Goal: Check status: Check status

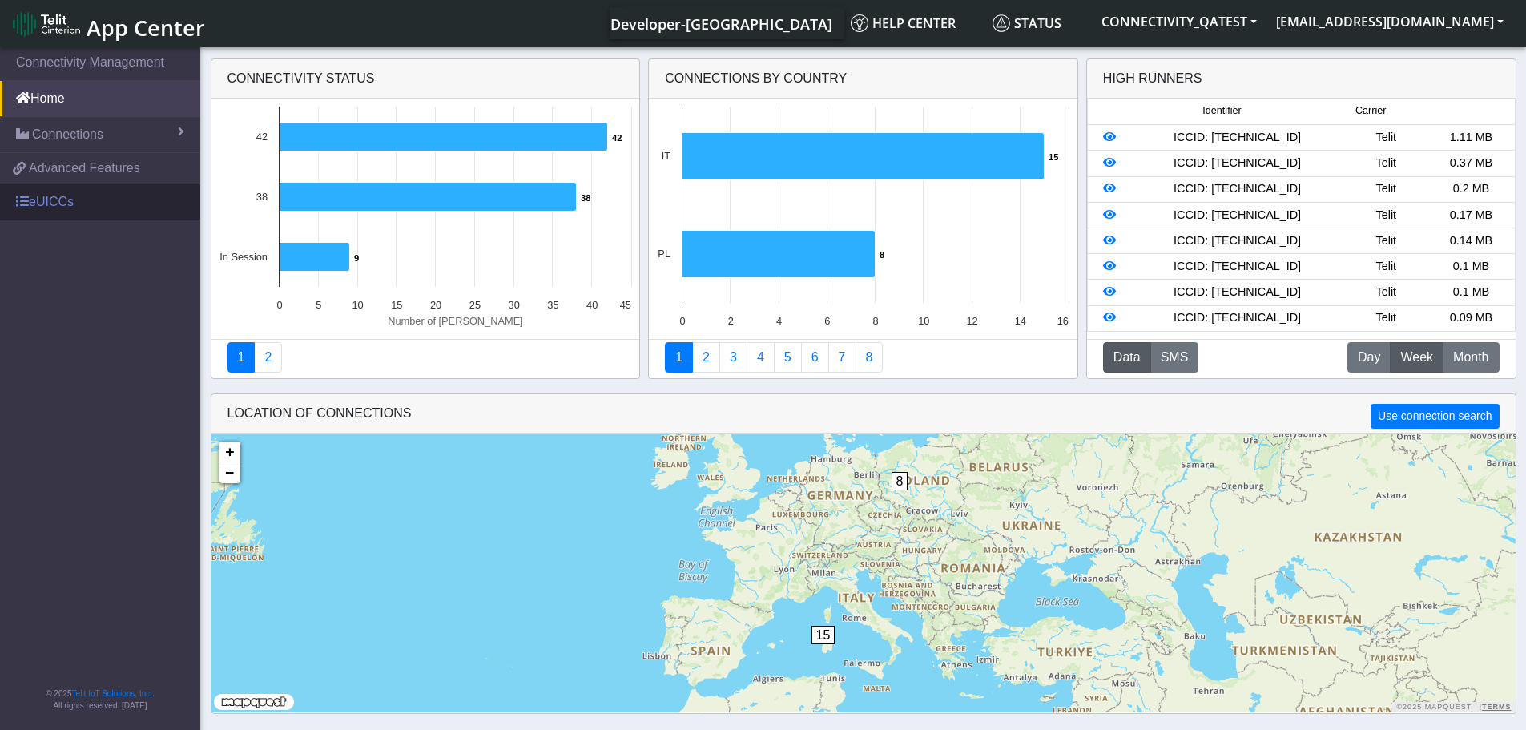
click at [96, 202] on link "eUICCs" at bounding box center [100, 201] width 200 height 35
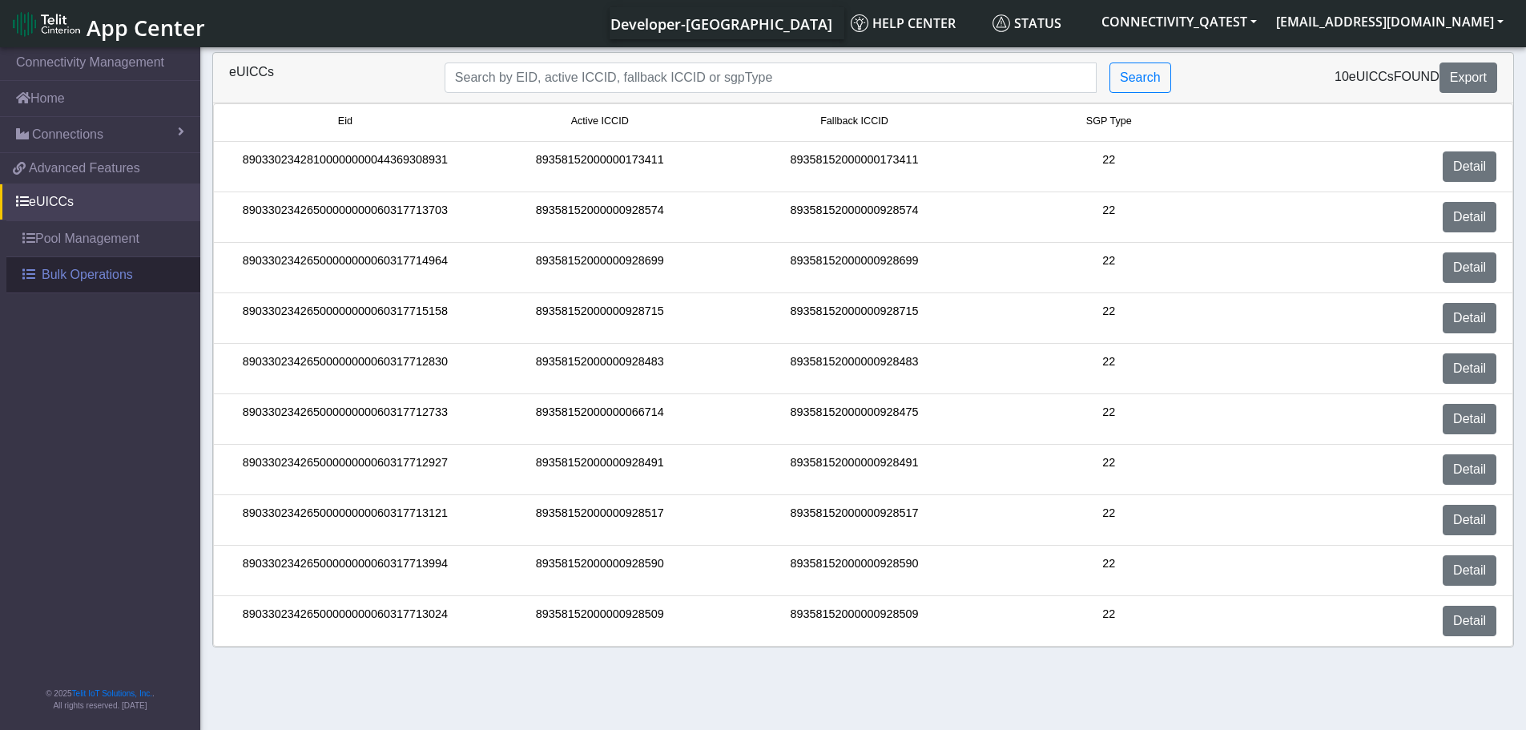
click at [90, 268] on span "Bulk Operations" at bounding box center [87, 274] width 91 height 19
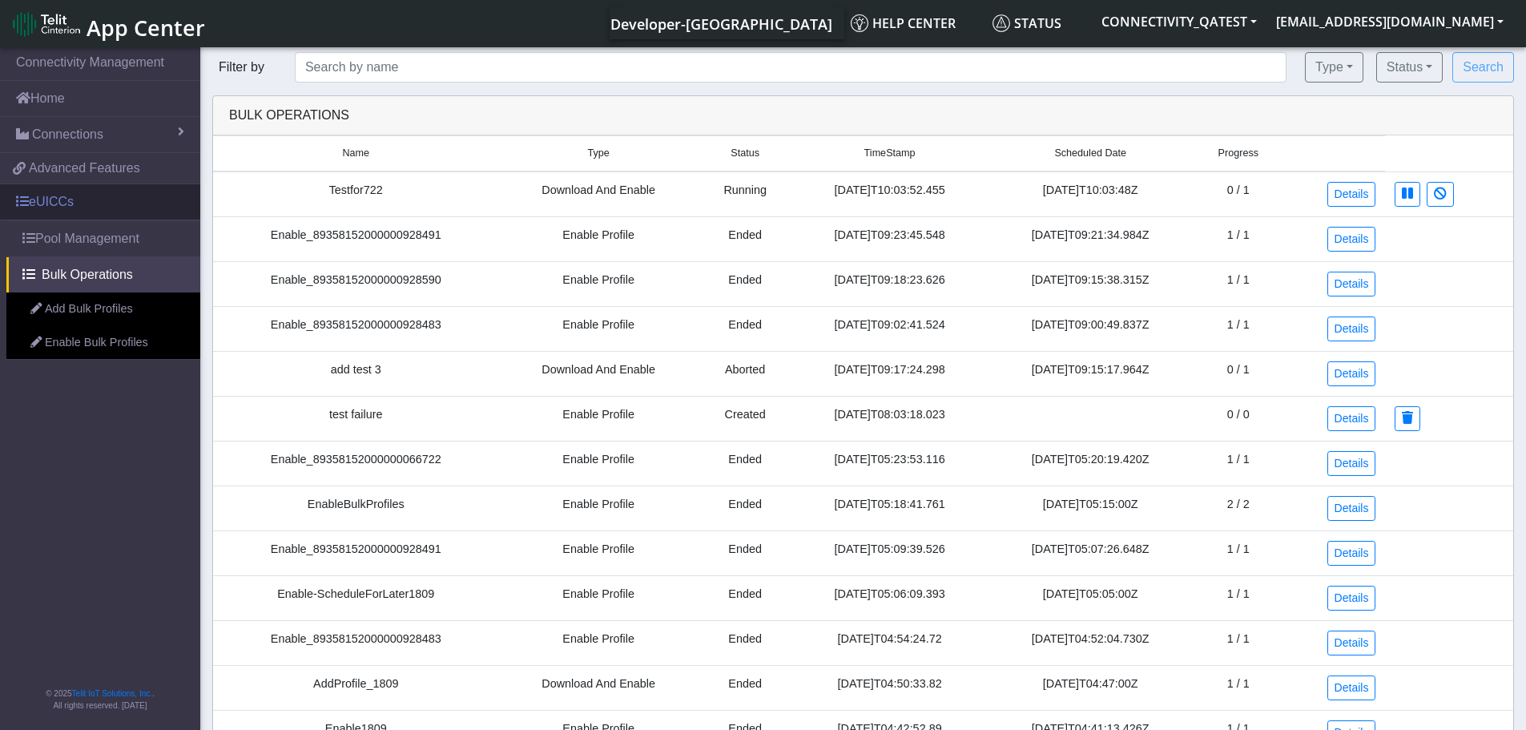
click at [58, 202] on link "eUICCs" at bounding box center [100, 201] width 200 height 35
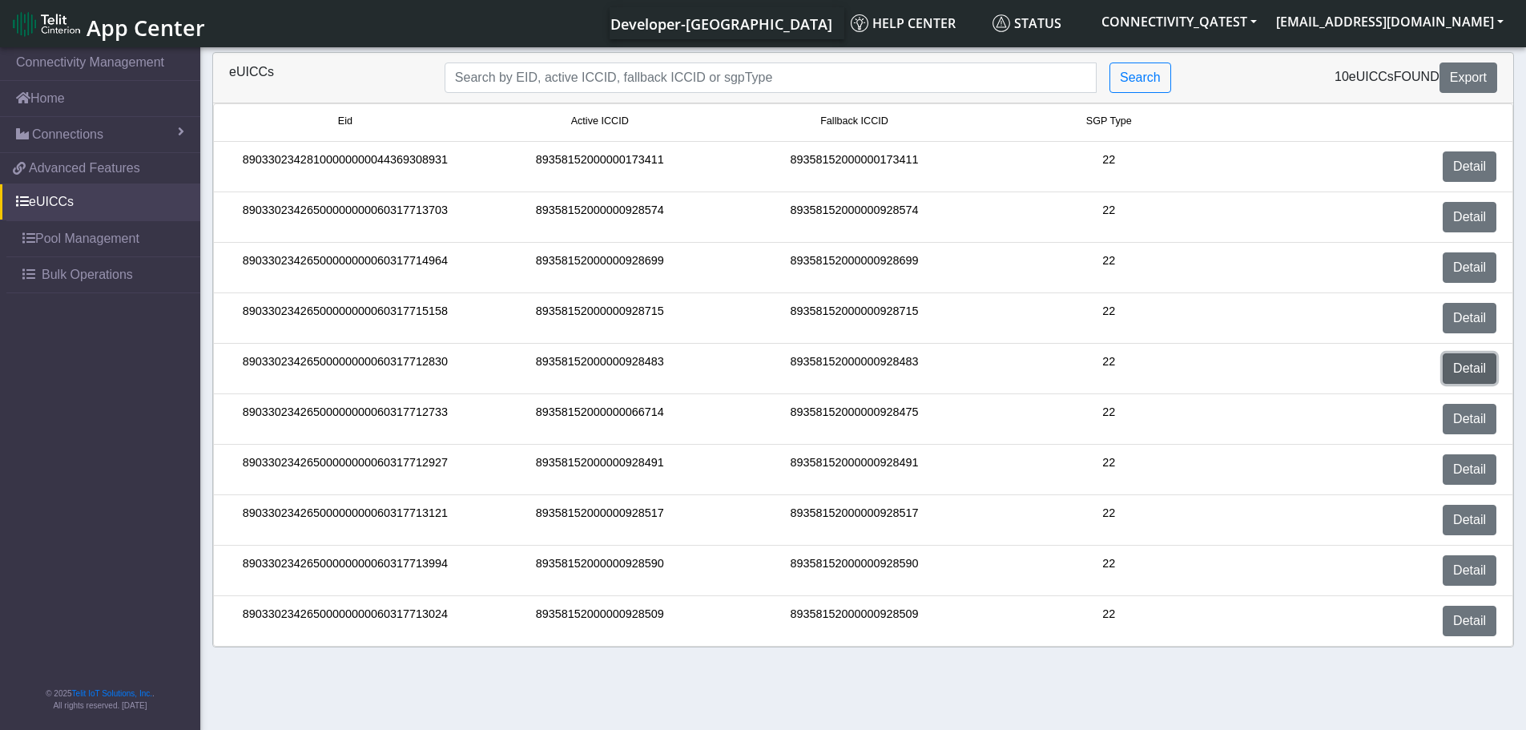
click at [1449, 369] on link "Detail" at bounding box center [1470, 368] width 54 height 30
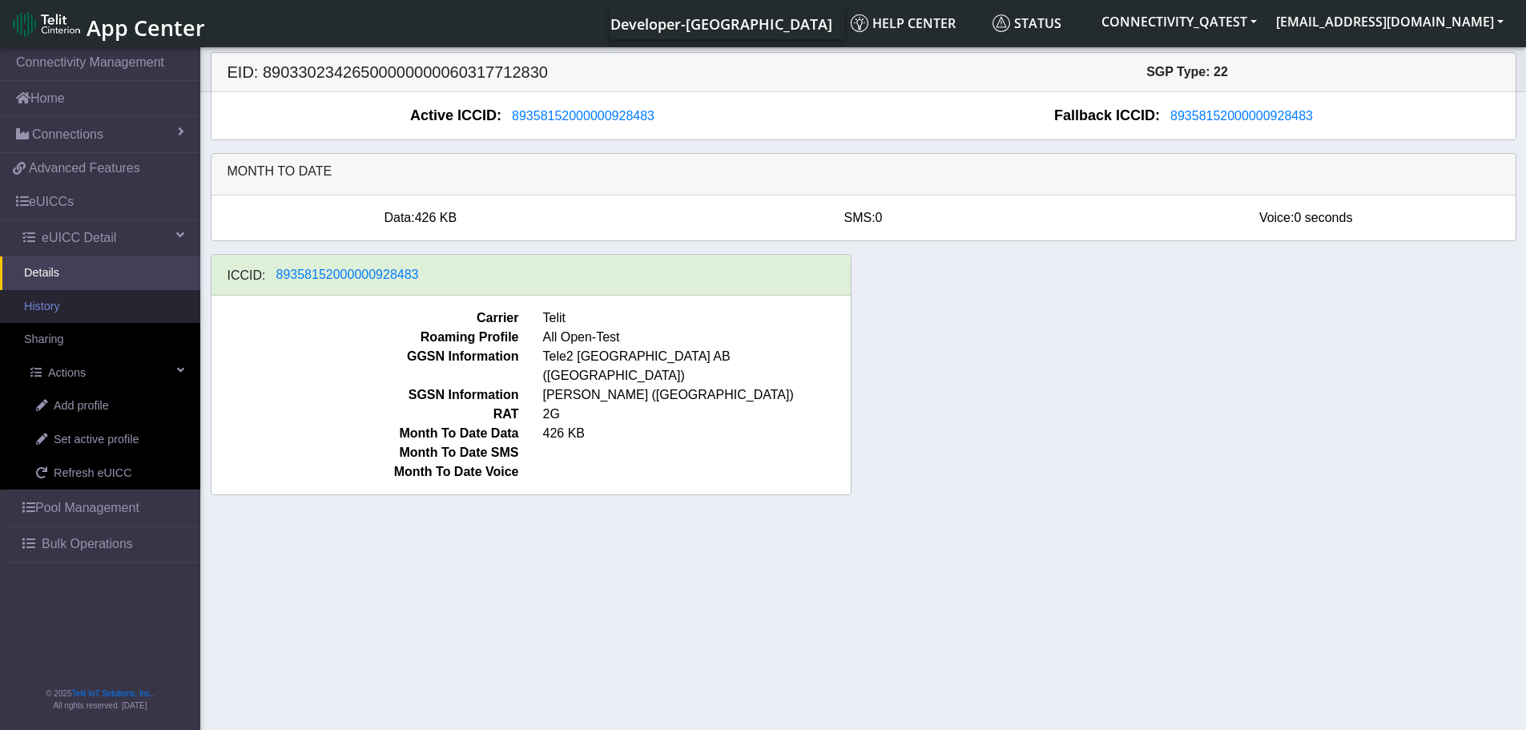
click at [60, 304] on link "History" at bounding box center [100, 307] width 200 height 34
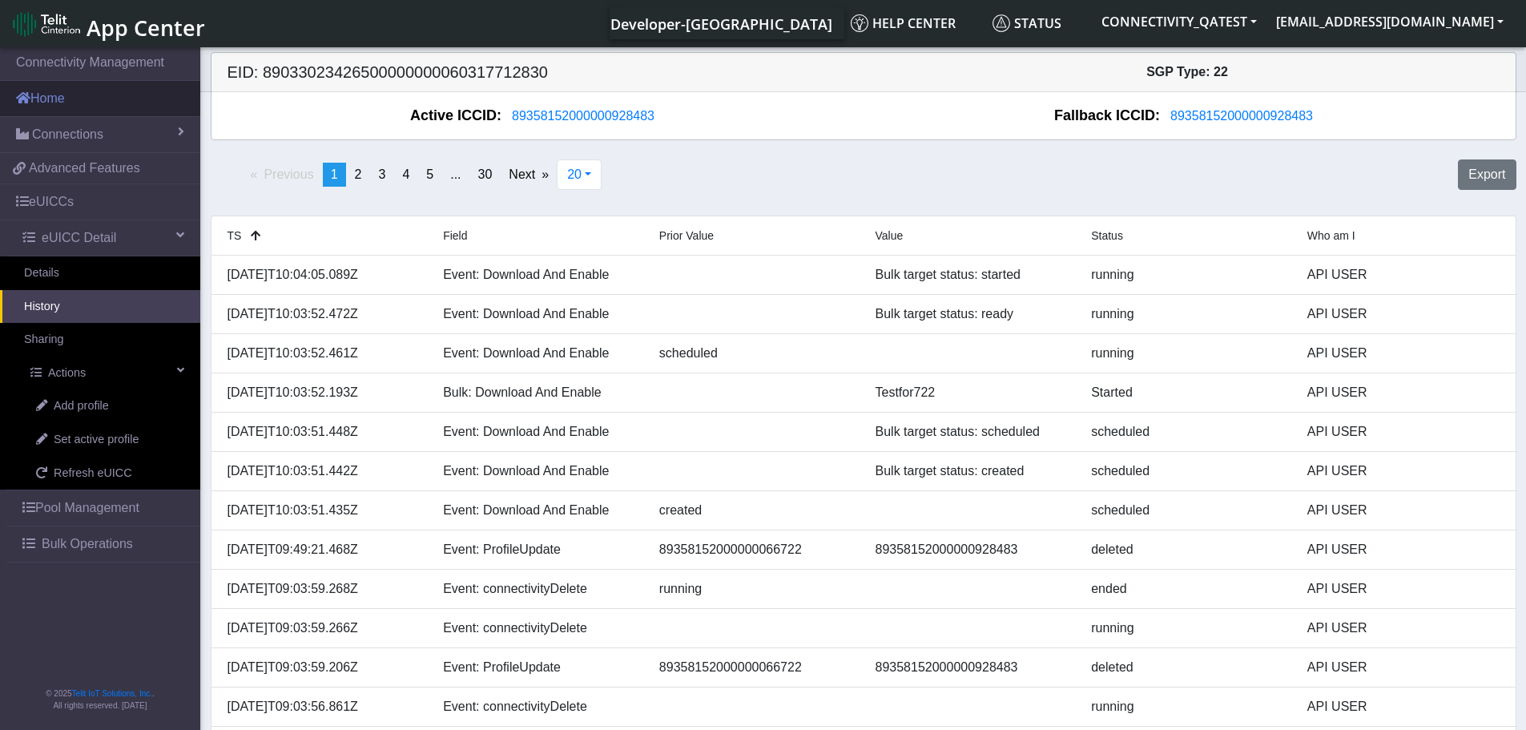
click at [87, 92] on link "Home" at bounding box center [100, 98] width 200 height 35
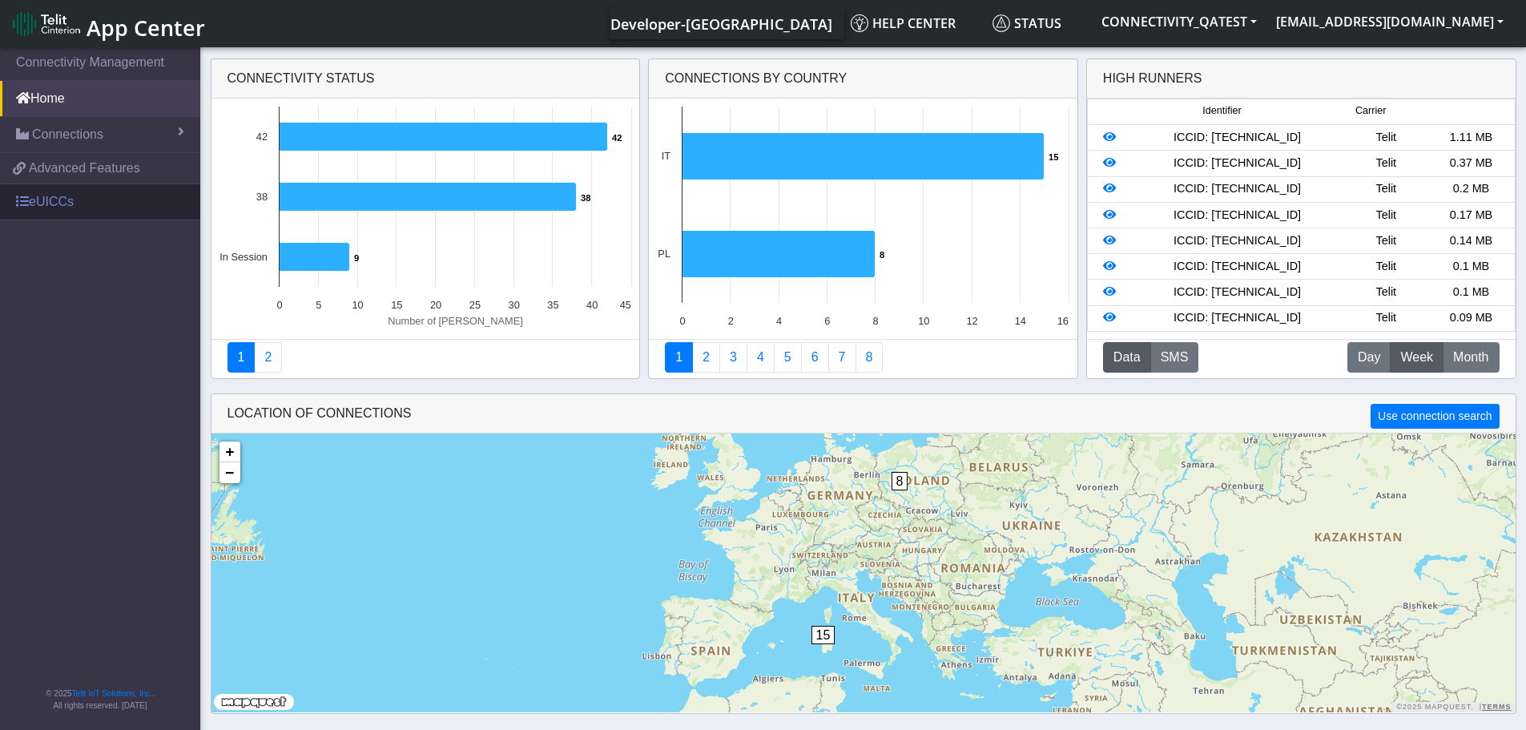
click at [70, 198] on link "eUICCs" at bounding box center [100, 201] width 200 height 35
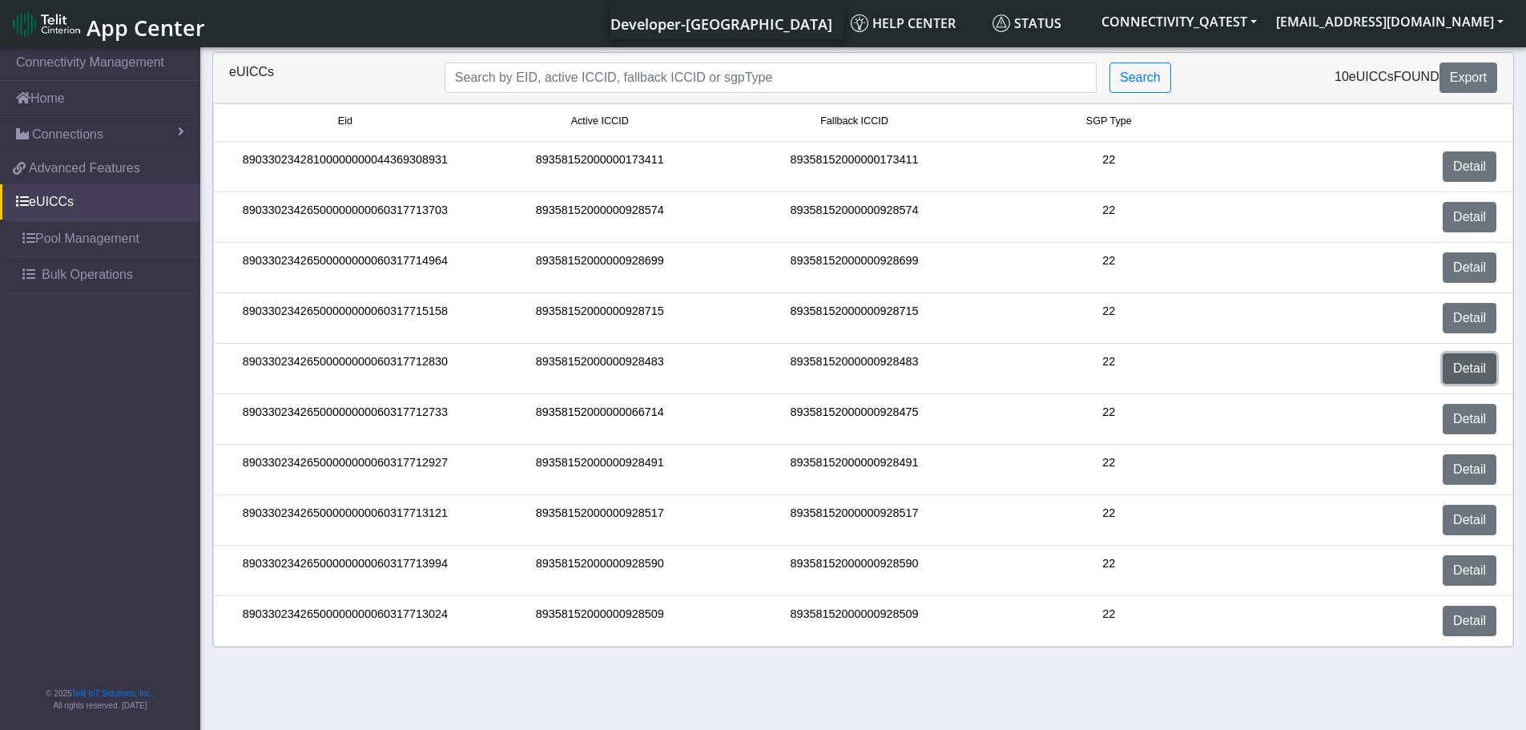
click at [1465, 365] on link "Detail" at bounding box center [1470, 368] width 54 height 30
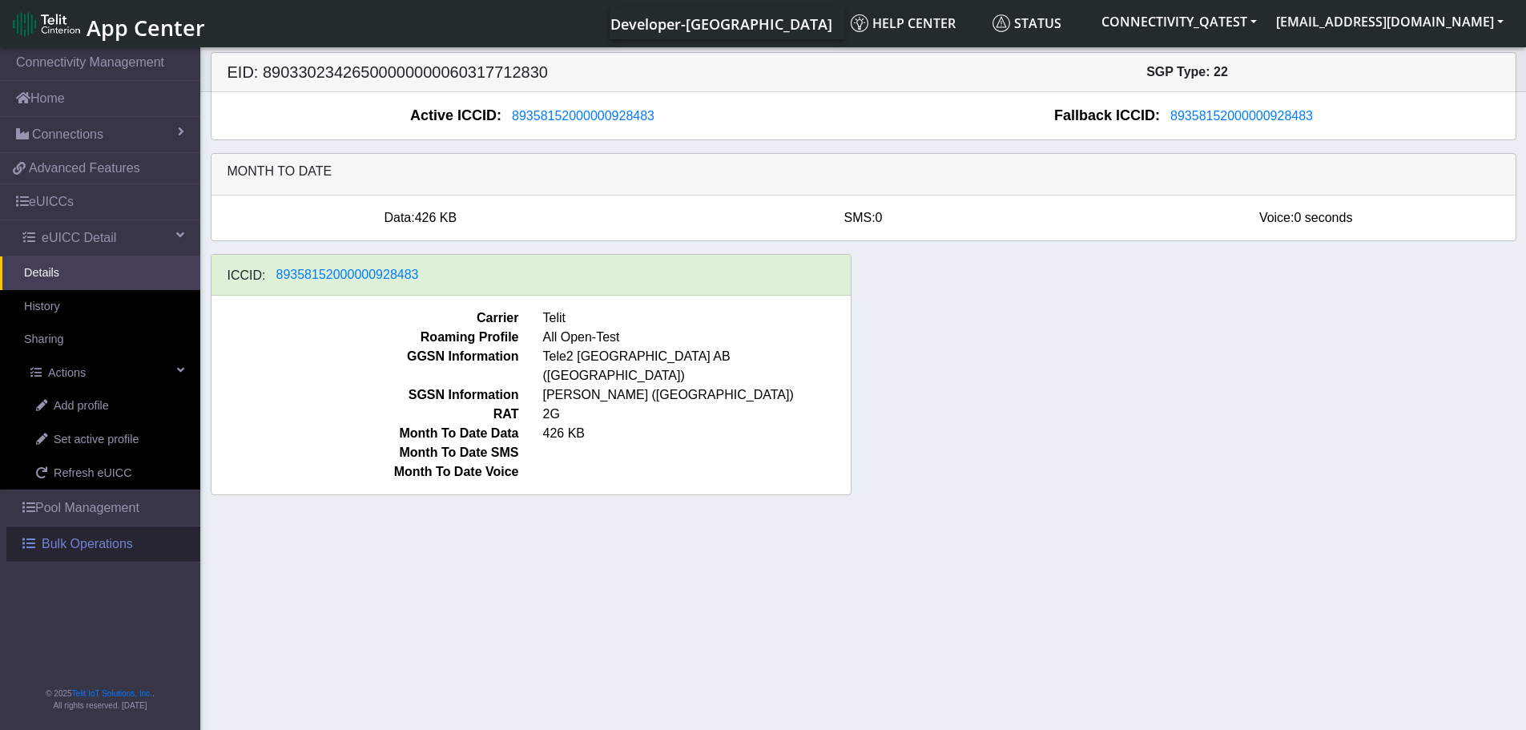
click at [108, 542] on span "Bulk Operations" at bounding box center [87, 543] width 91 height 19
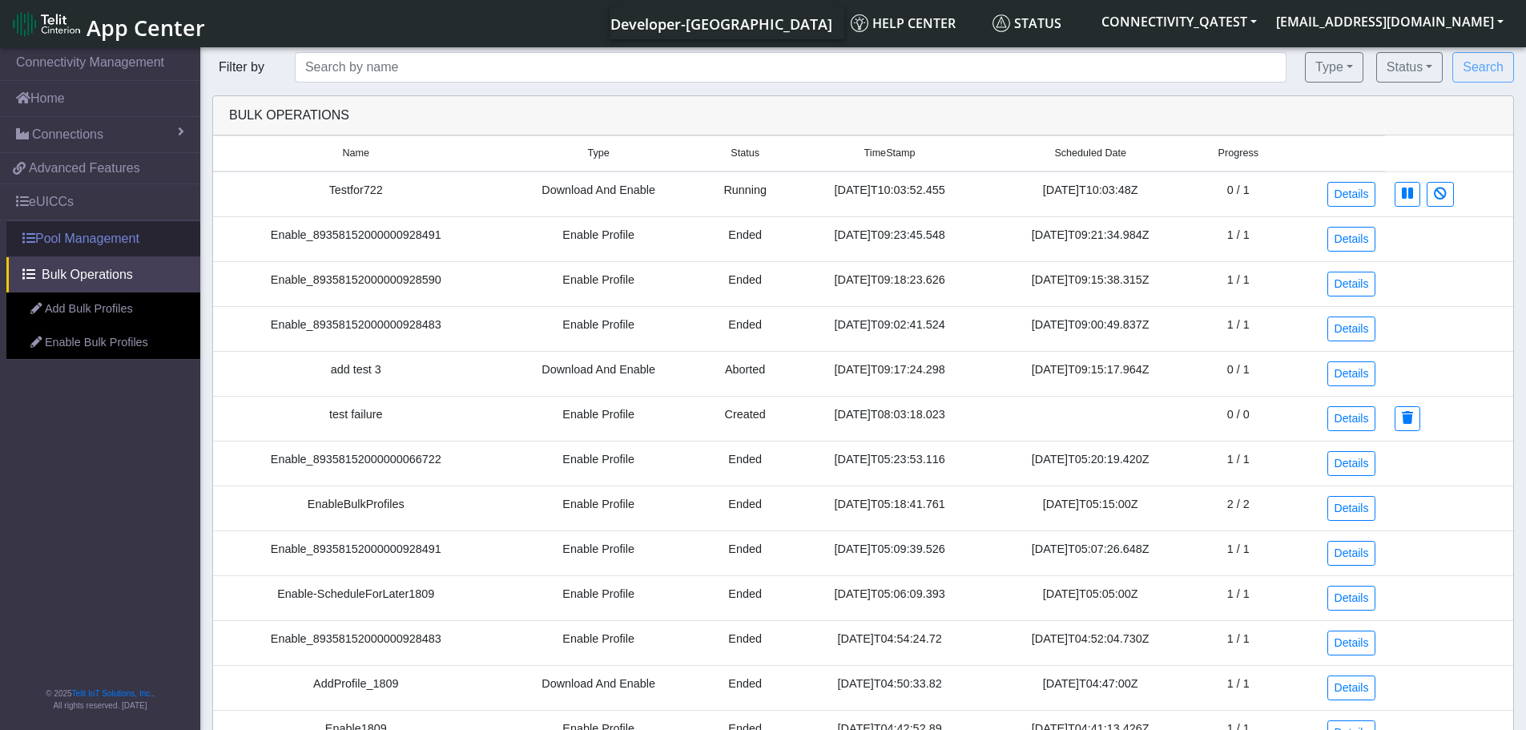
click at [76, 235] on link "Pool Management" at bounding box center [103, 238] width 194 height 35
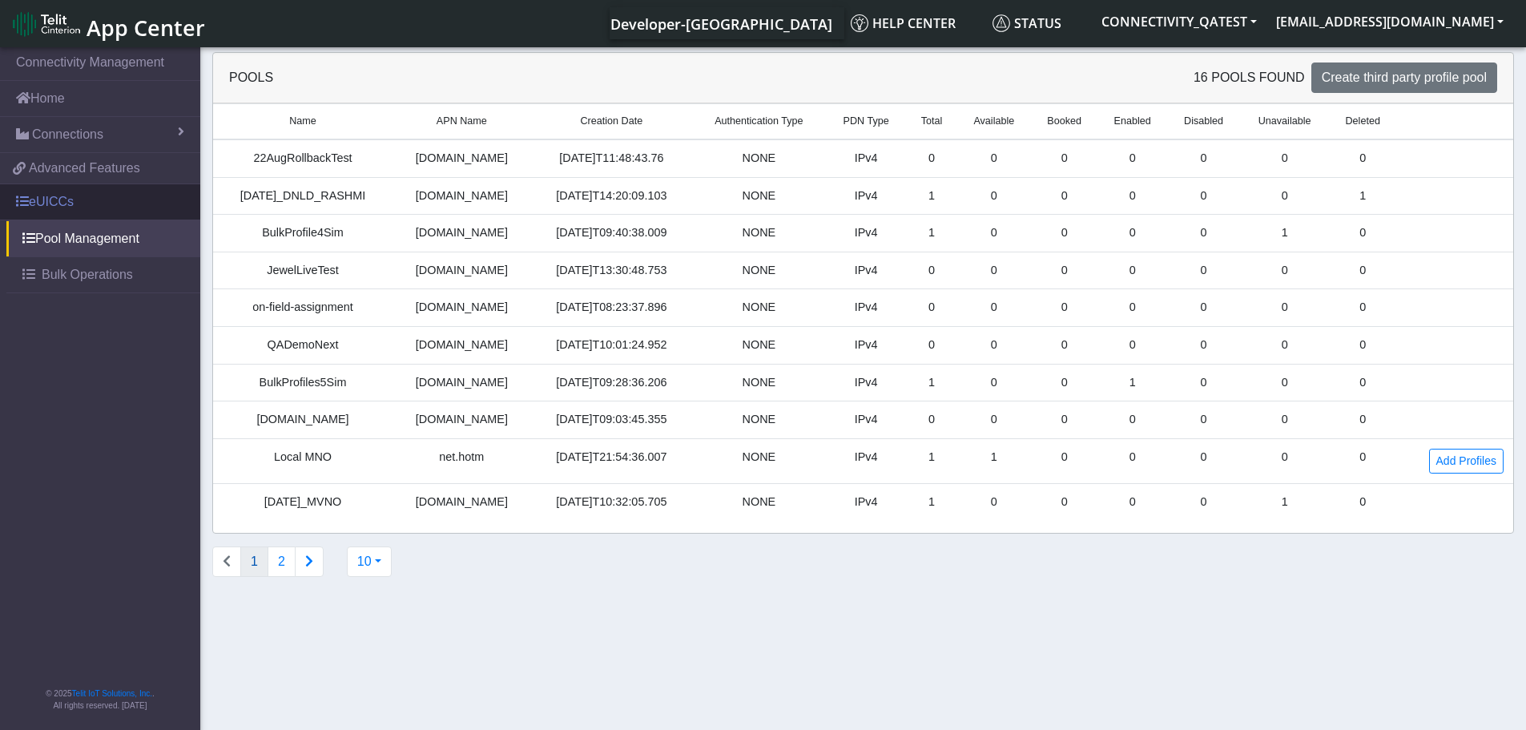
click at [52, 198] on link "eUICCs" at bounding box center [100, 201] width 200 height 35
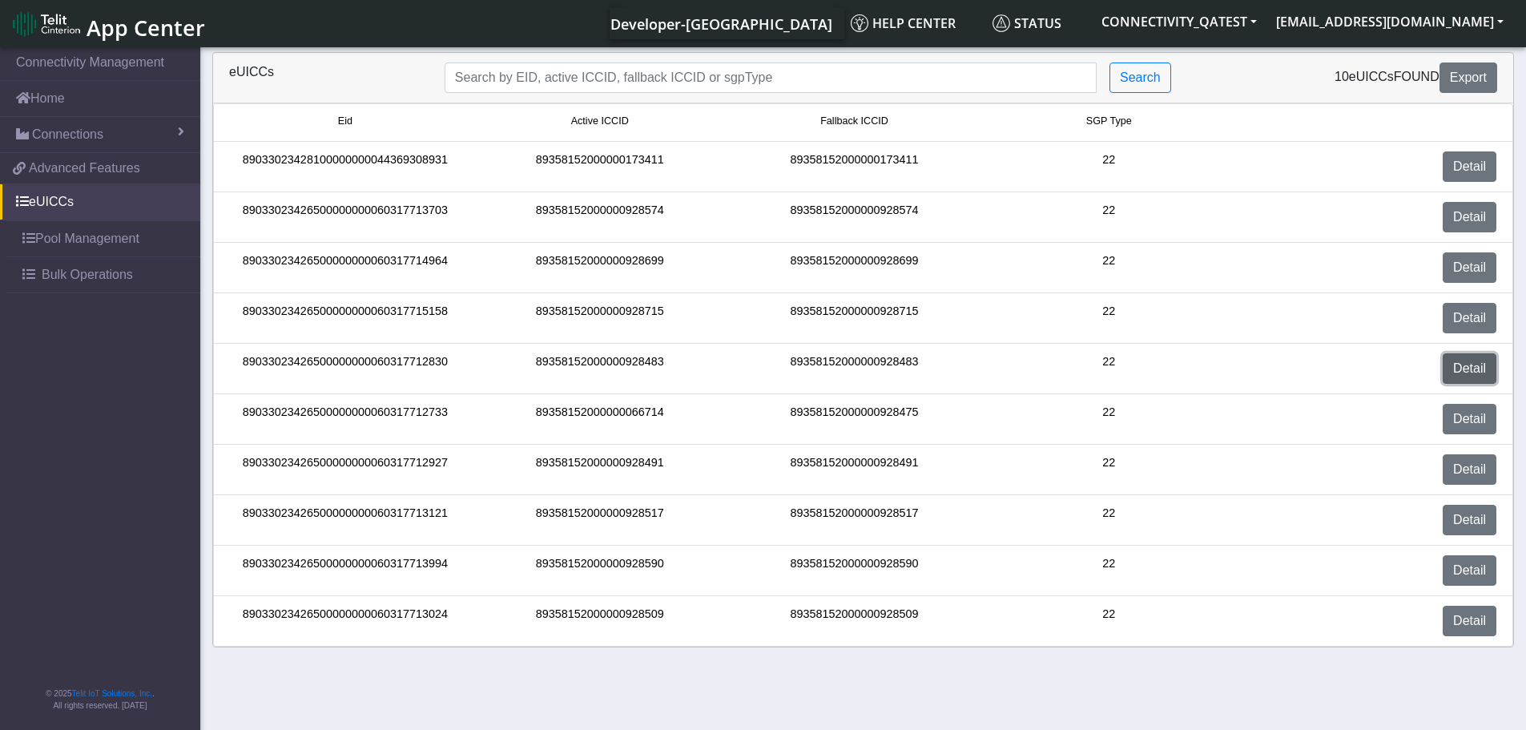
click at [1479, 364] on link "Detail" at bounding box center [1470, 368] width 54 height 30
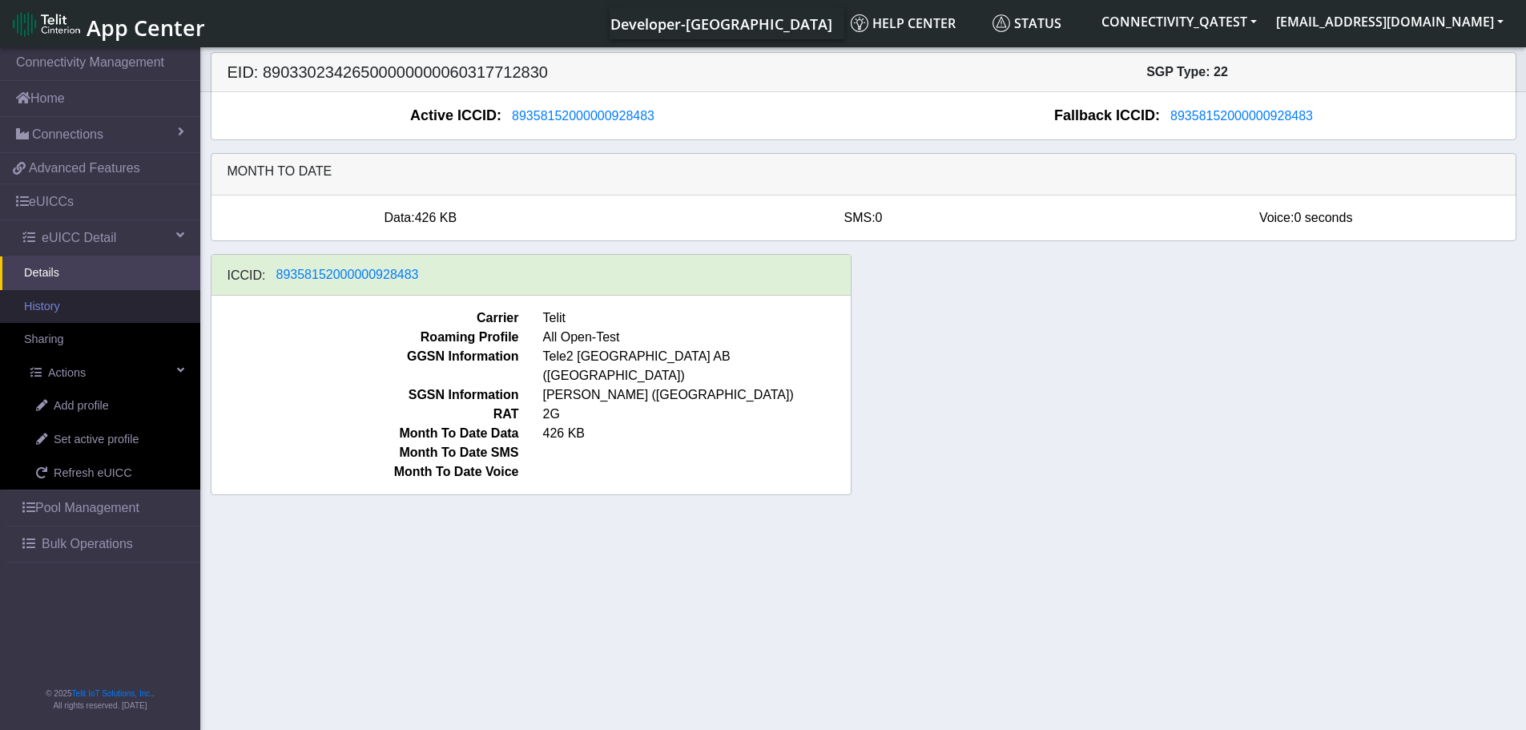
click at [54, 308] on link "History" at bounding box center [100, 307] width 200 height 34
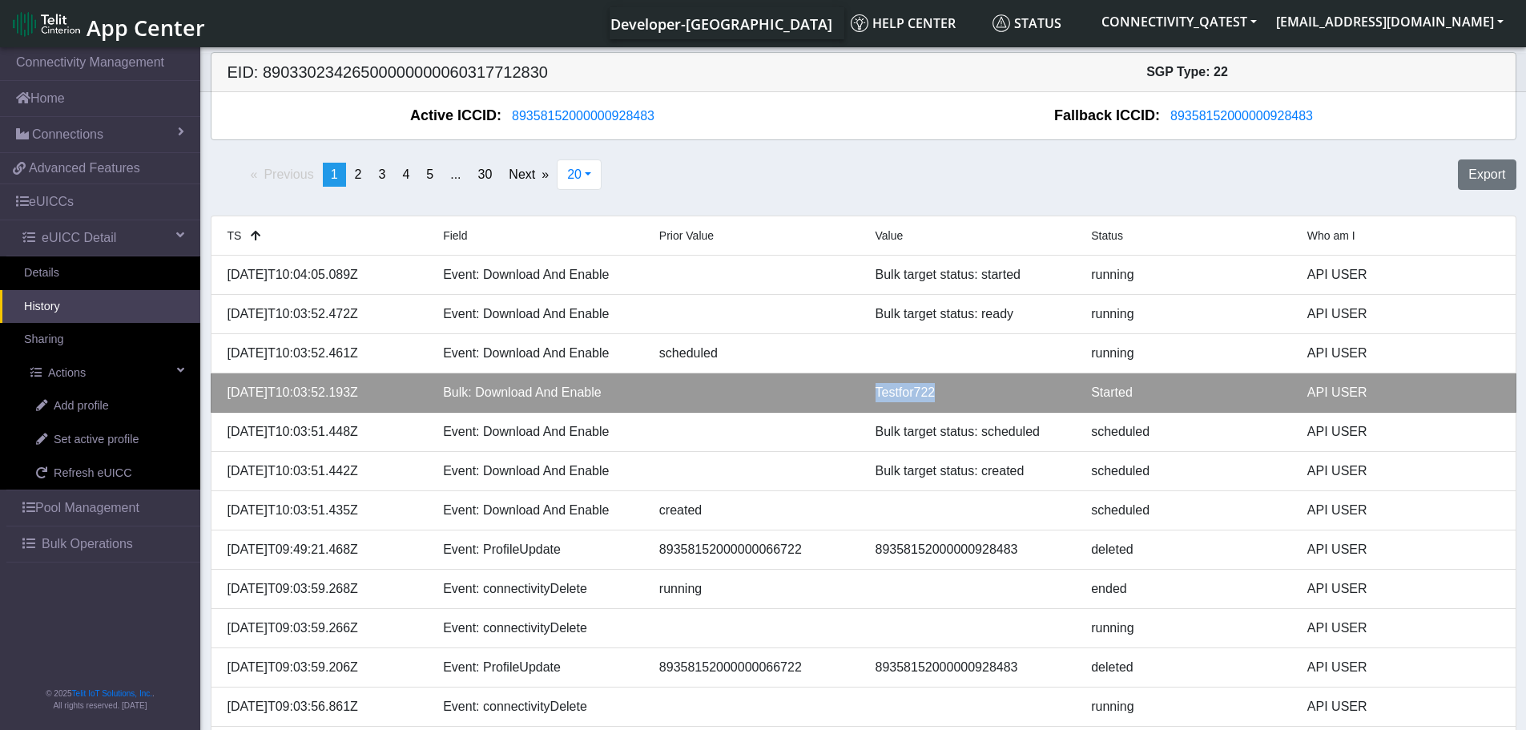
drag, startPoint x: 869, startPoint y: 392, endPoint x: 961, endPoint y: 392, distance: 92.1
click at [961, 392] on div "Testfor722" at bounding box center [972, 392] width 216 height 19
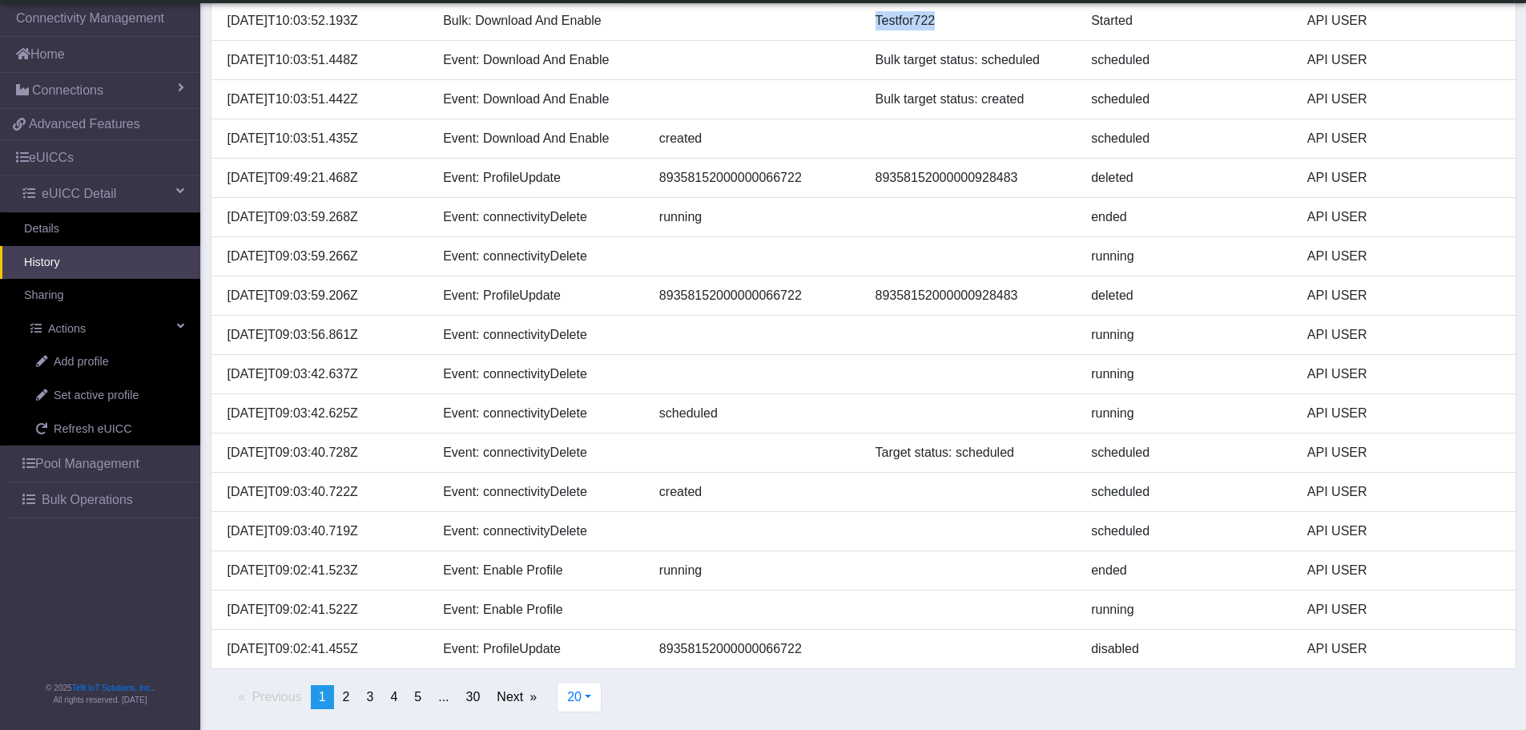
scroll to position [329, 0]
click at [346, 699] on span "2" at bounding box center [346, 695] width 7 height 14
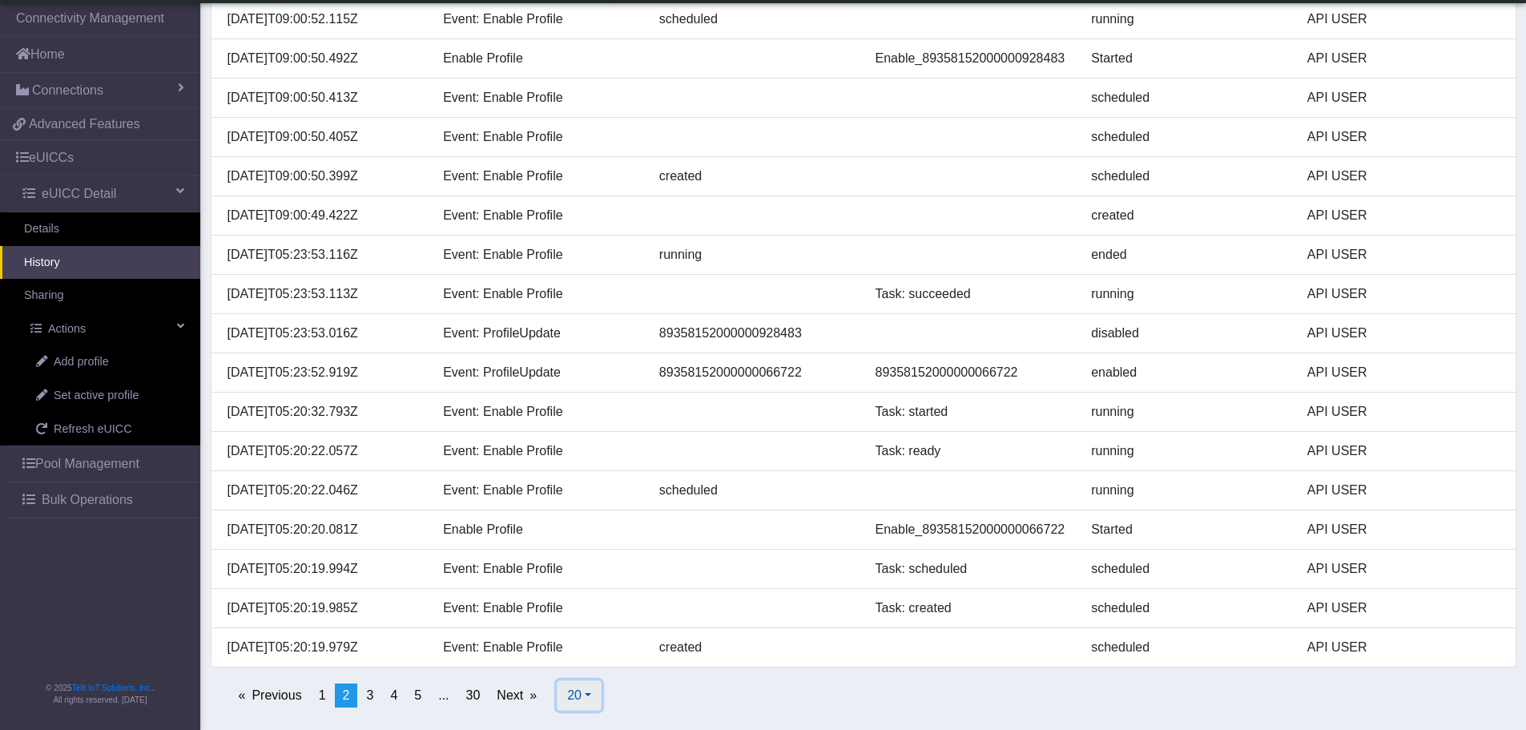
click at [581, 699] on span "20" at bounding box center [574, 695] width 14 height 14
click at [598, 633] on button "100" at bounding box center [621, 633] width 127 height 26
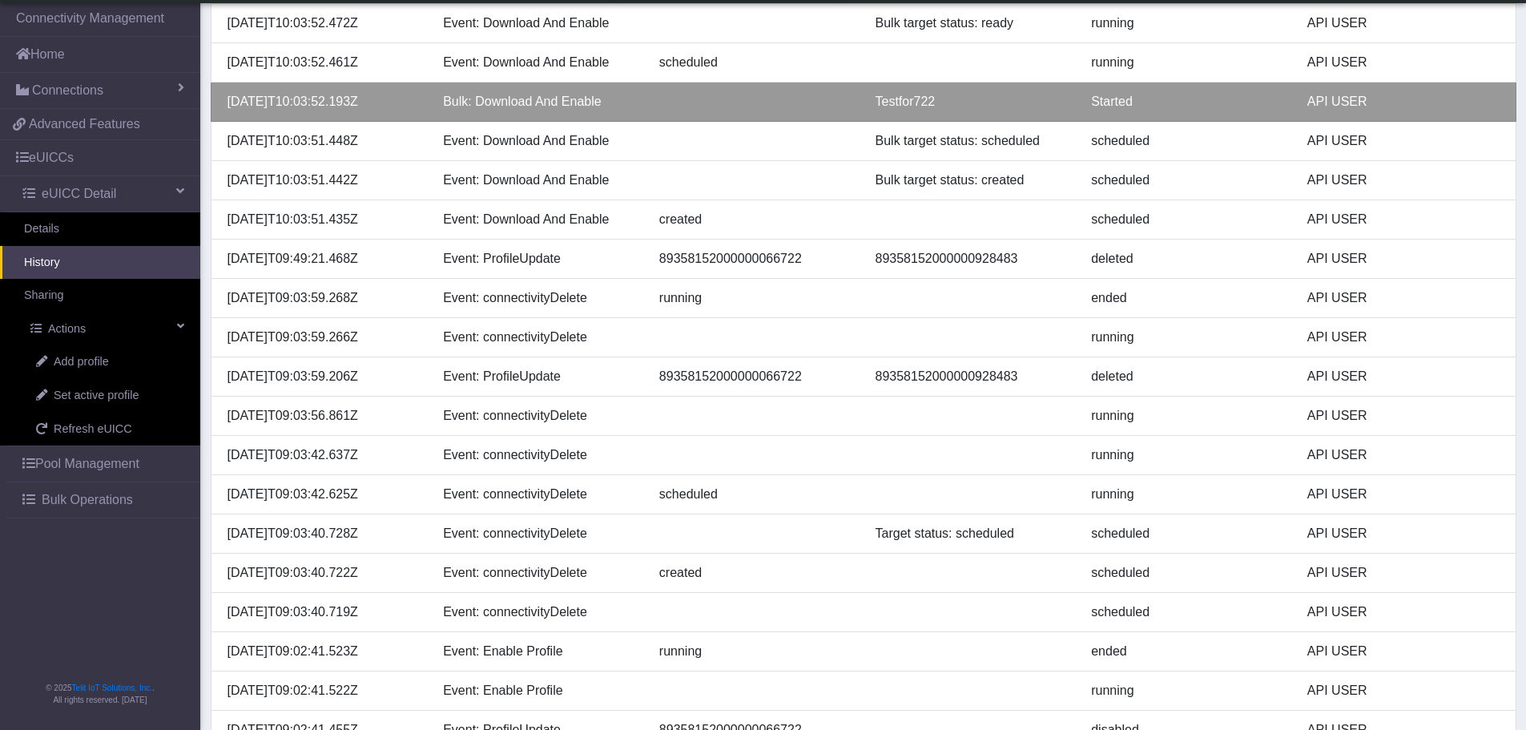
scroll to position [89, 0]
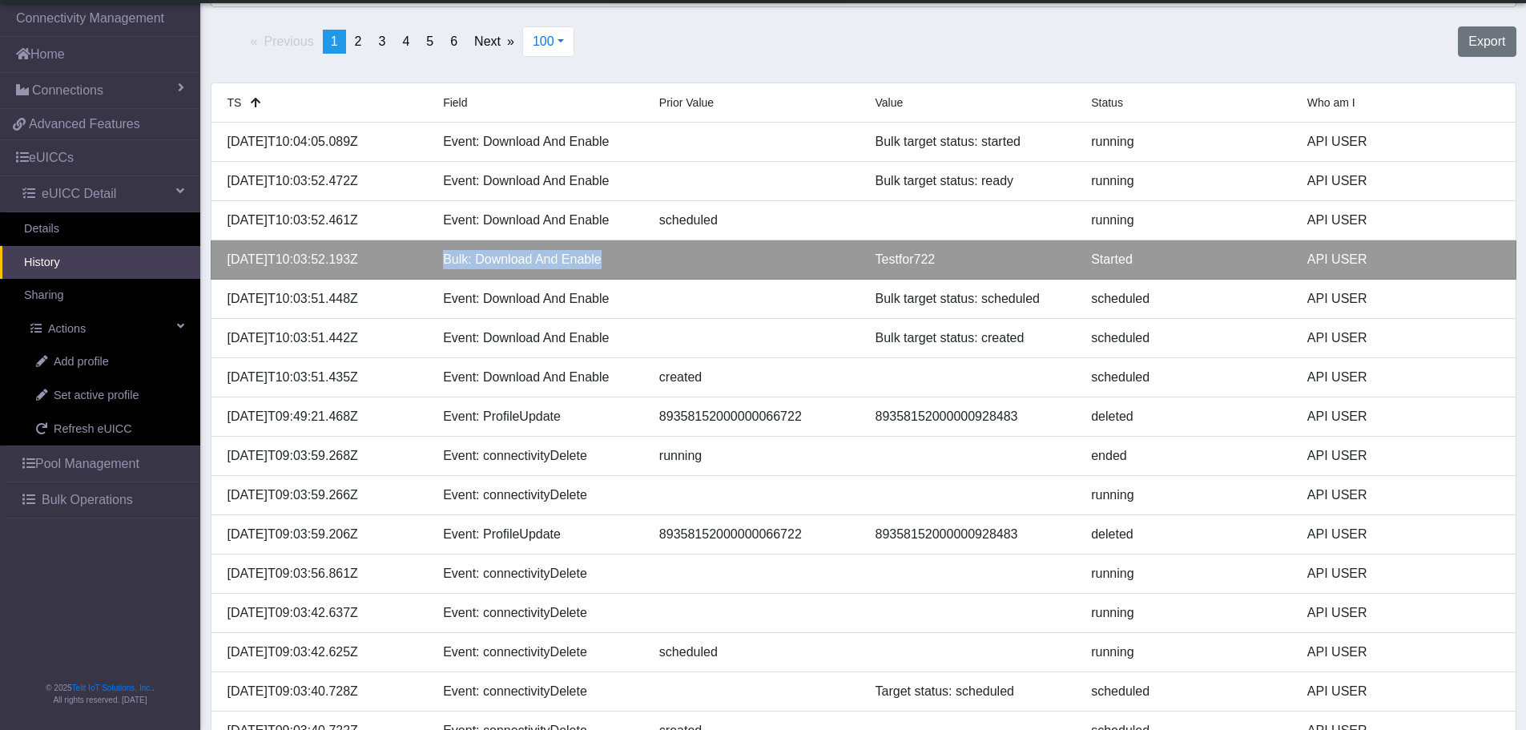
drag, startPoint x: 596, startPoint y: 261, endPoint x: 441, endPoint y: 263, distance: 154.6
click at [441, 263] on div "Bulk: Download And Enable" at bounding box center [539, 259] width 216 height 19
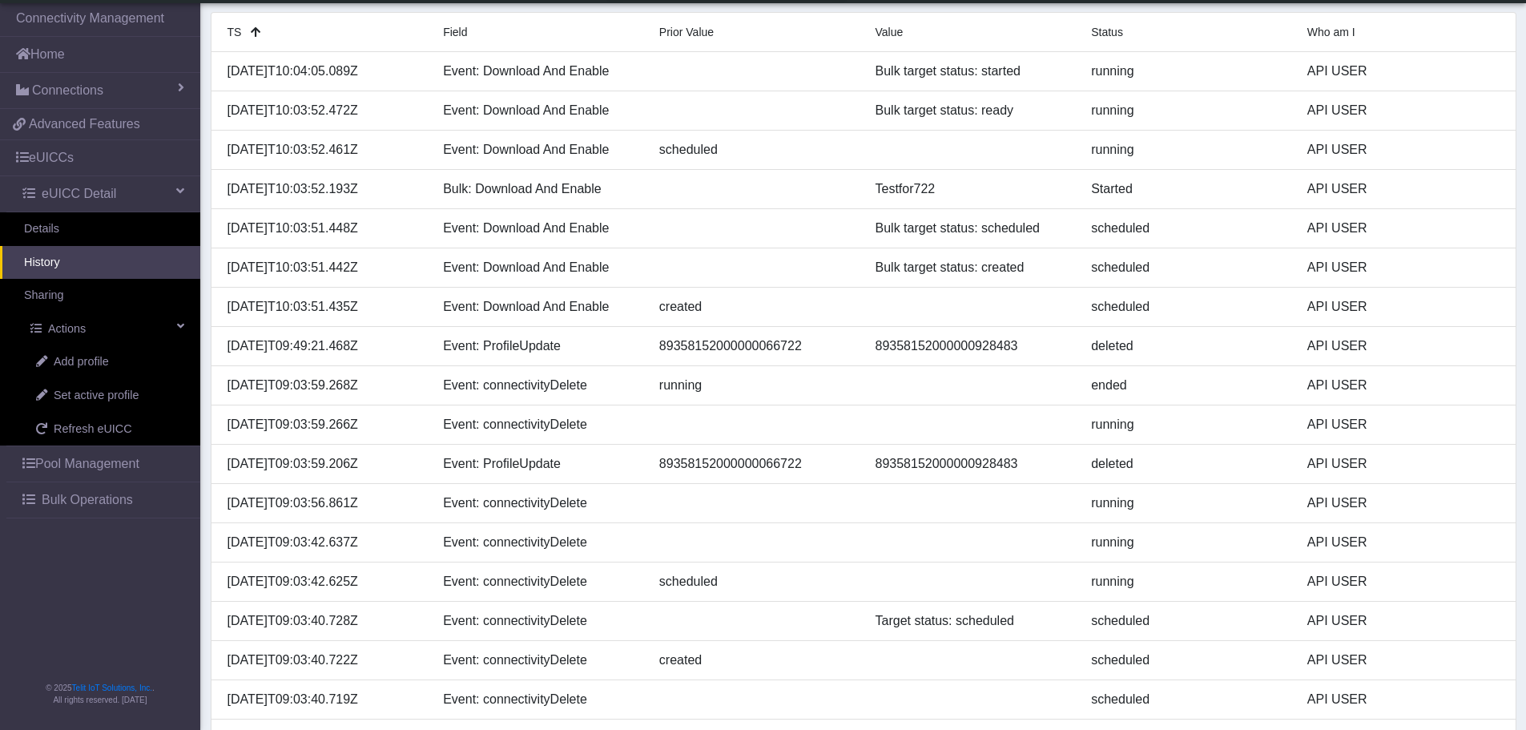
scroll to position [0, 0]
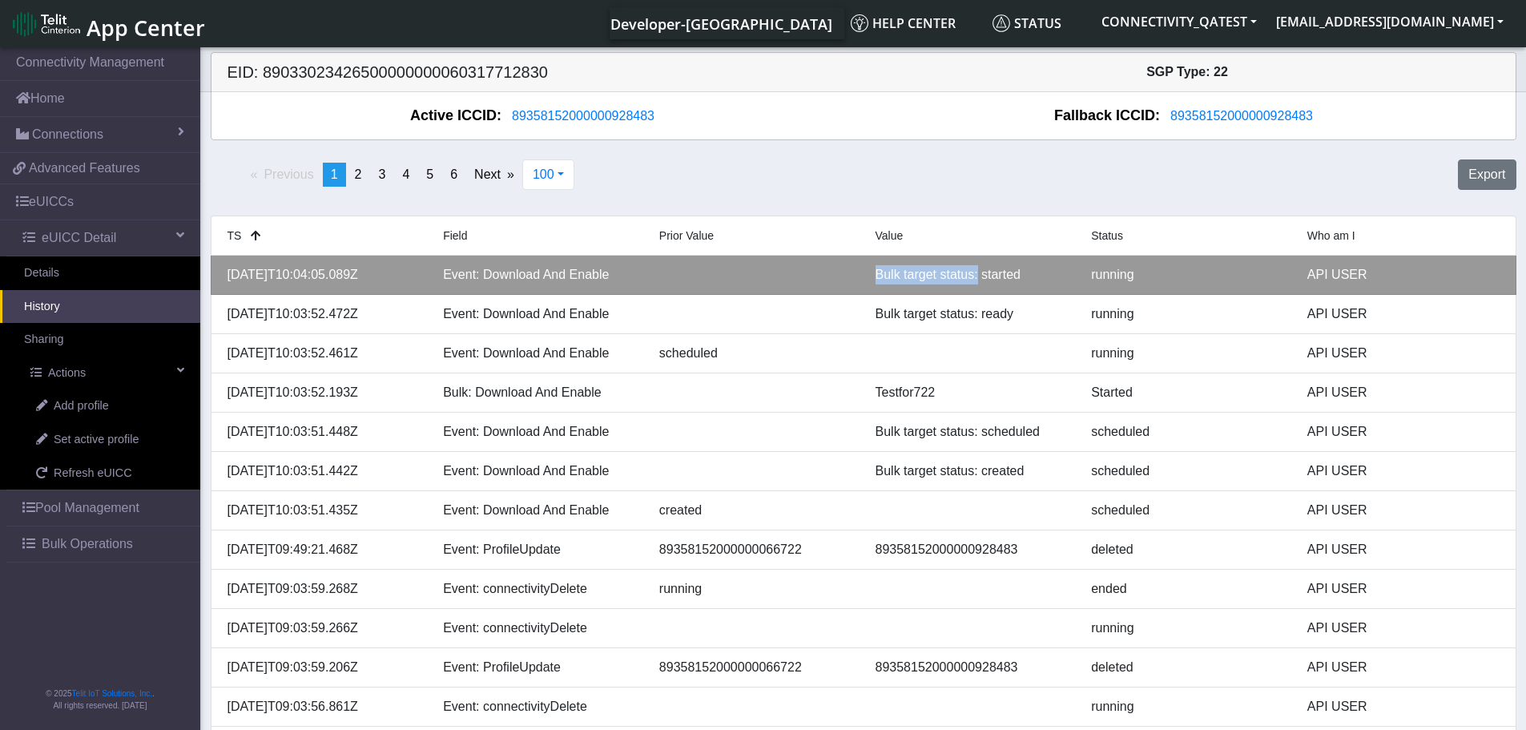
drag, startPoint x: 877, startPoint y: 280, endPoint x: 976, endPoint y: 280, distance: 99.3
click at [976, 280] on div "Bulk target status: started" at bounding box center [972, 274] width 216 height 19
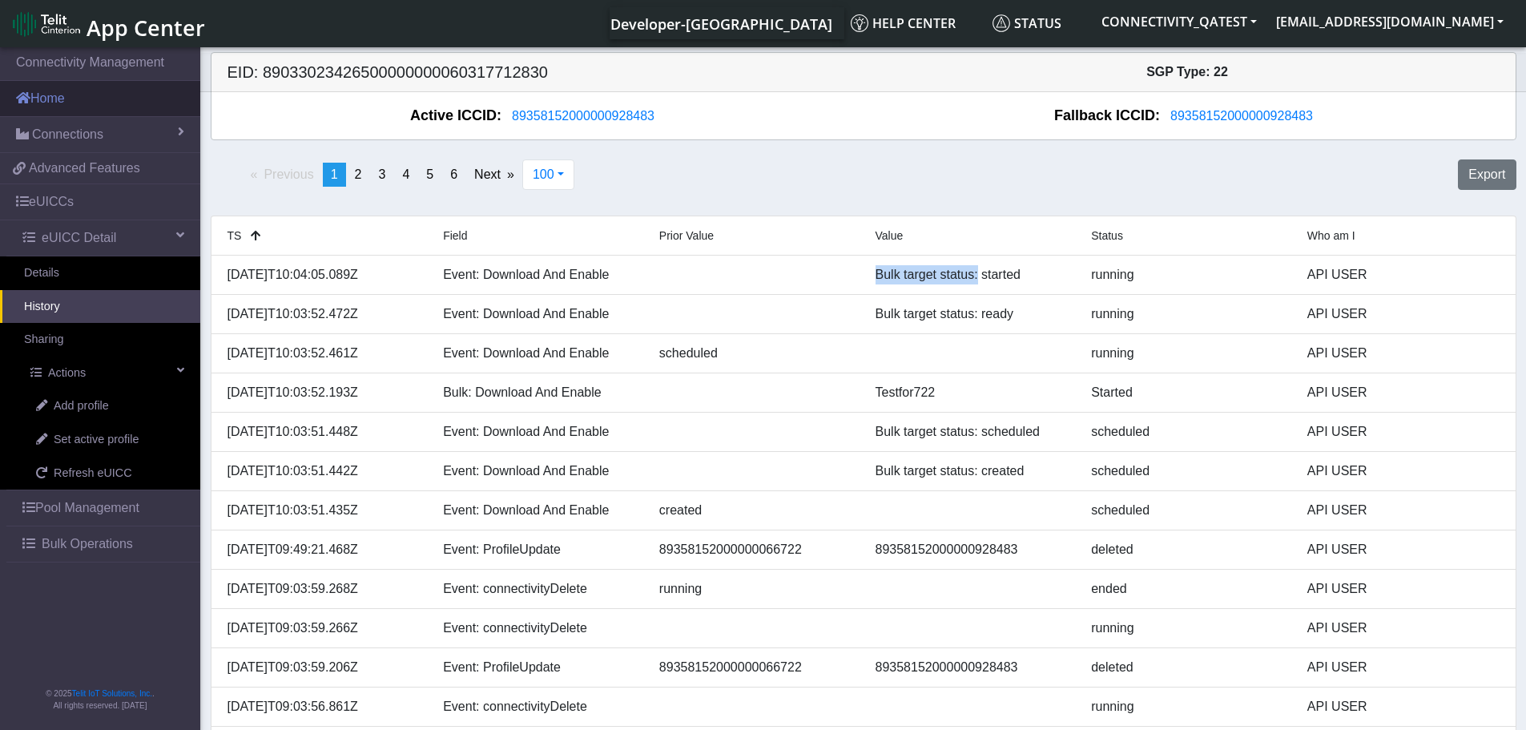
click at [91, 93] on link "Home" at bounding box center [100, 98] width 200 height 35
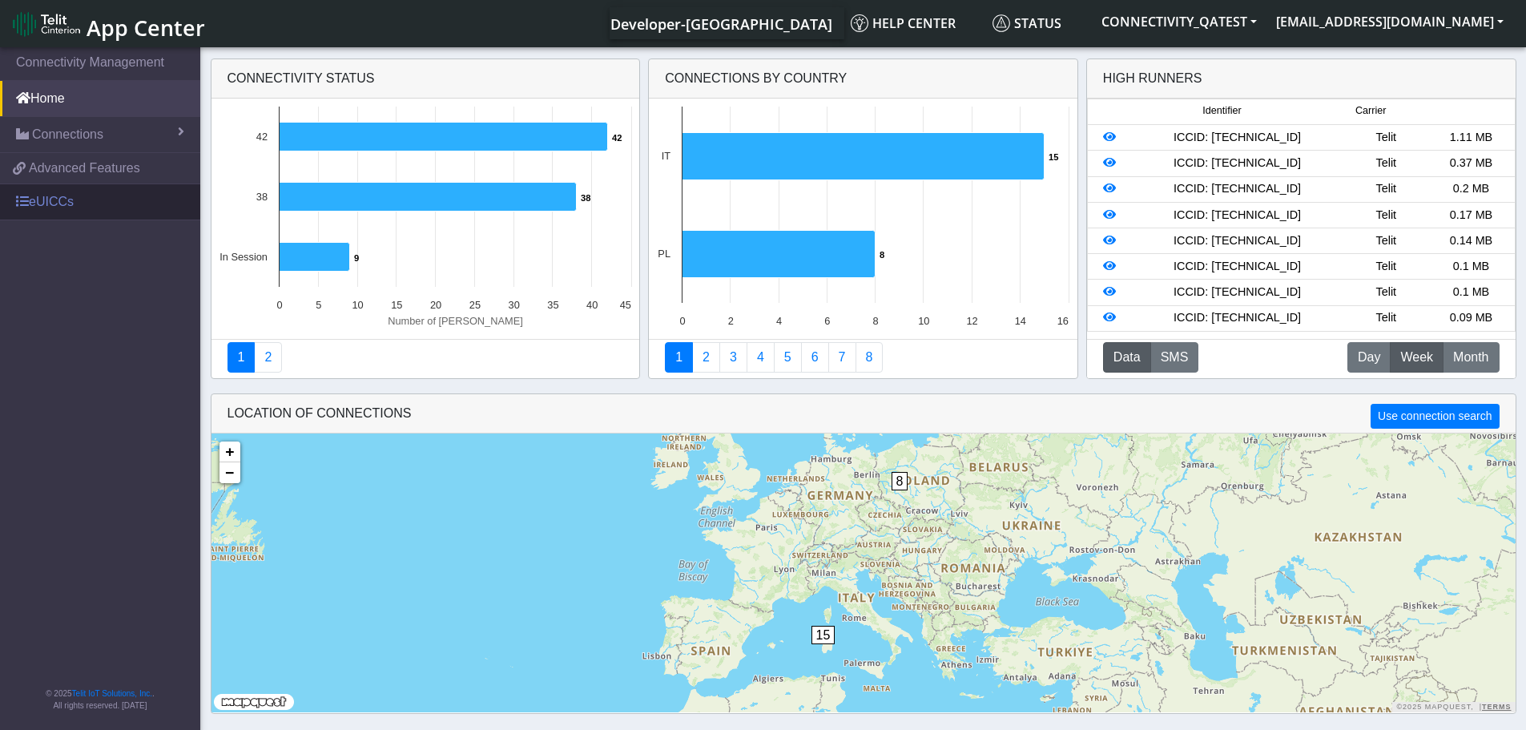
click at [57, 195] on link "eUICCs" at bounding box center [100, 201] width 200 height 35
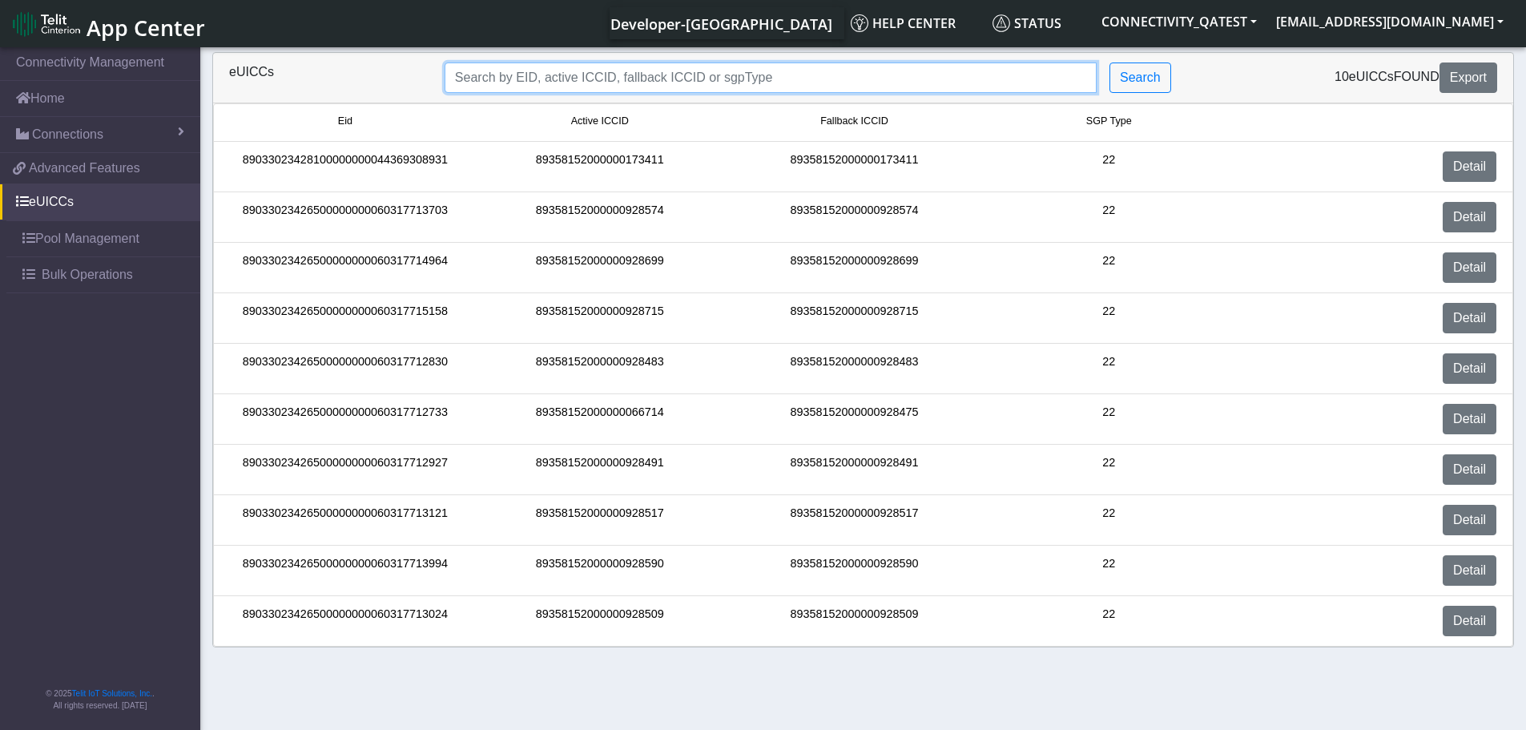
click at [582, 79] on input "Search..." at bounding box center [771, 77] width 652 height 30
paste input "89358152000000928483"
type input "89358152000000928483"
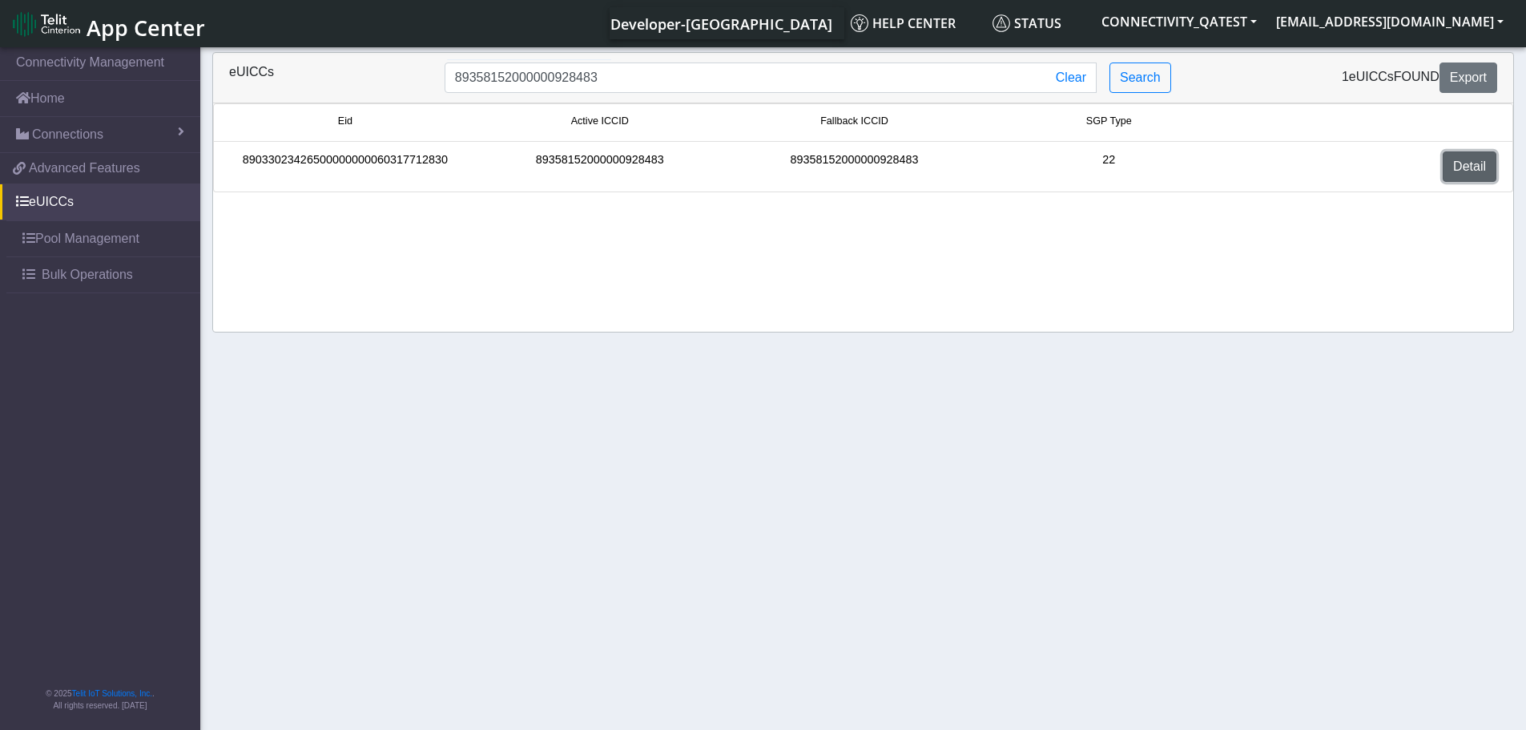
click at [1460, 163] on link "Detail" at bounding box center [1470, 166] width 54 height 30
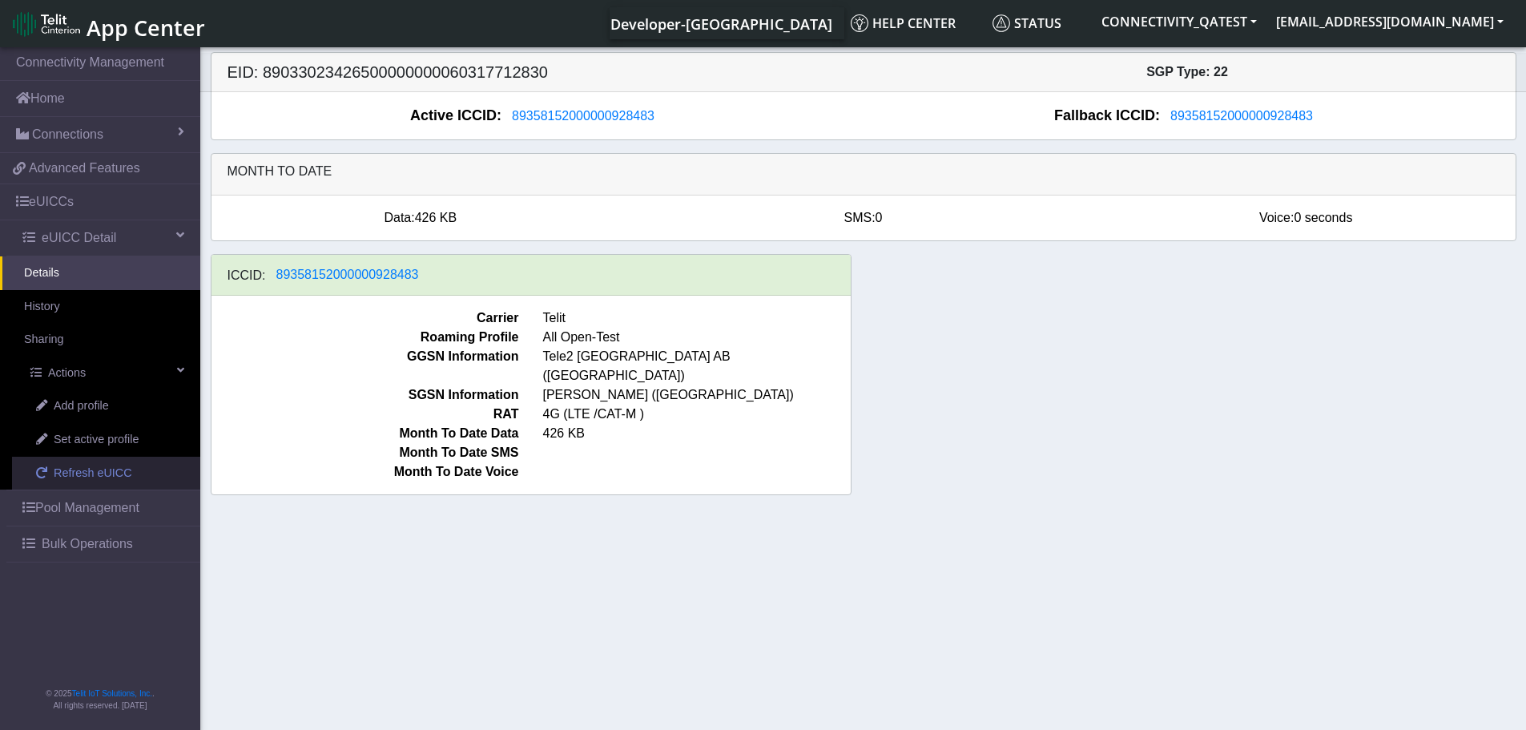
click at [104, 469] on span "Refresh eUICC" at bounding box center [93, 474] width 79 height 18
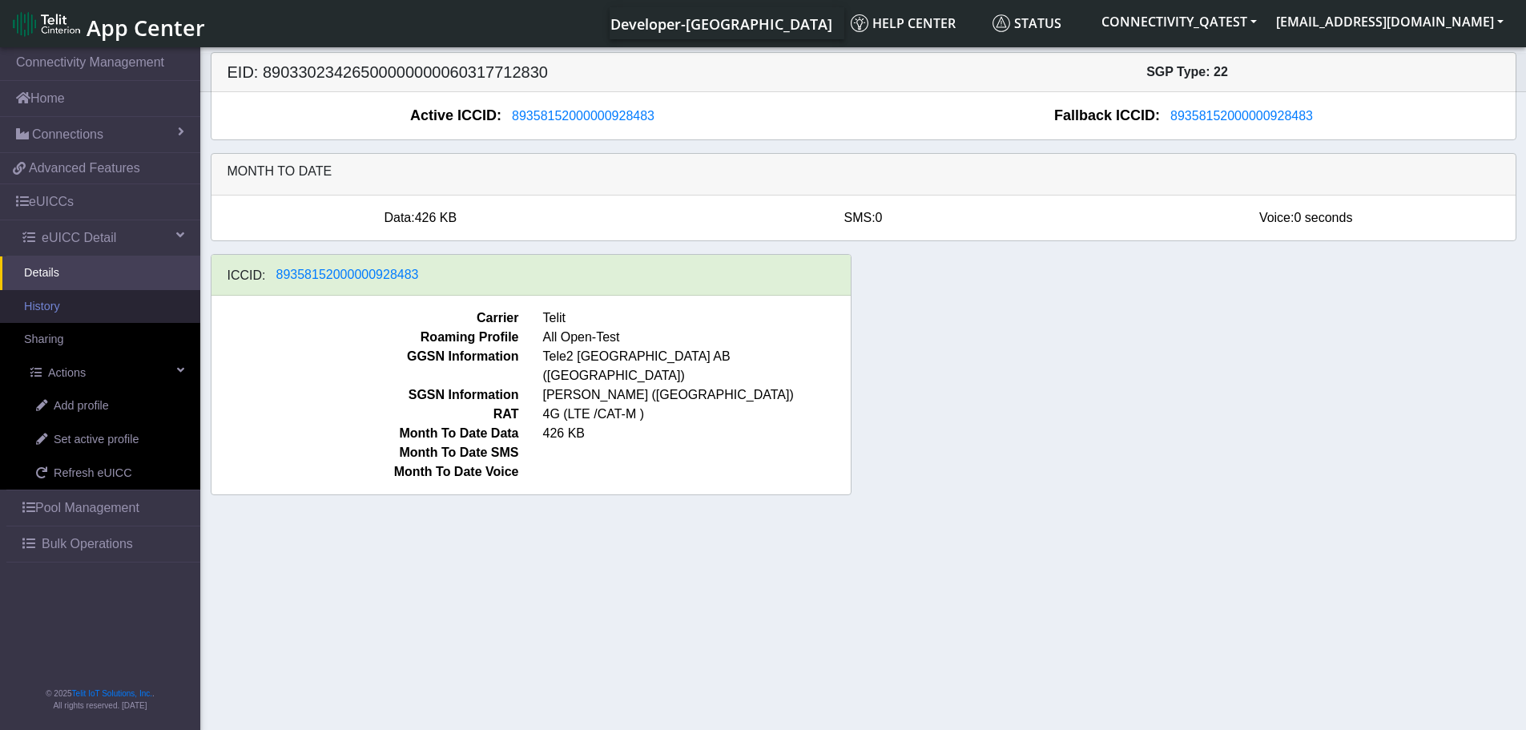
click at [48, 309] on link "History" at bounding box center [100, 307] width 200 height 34
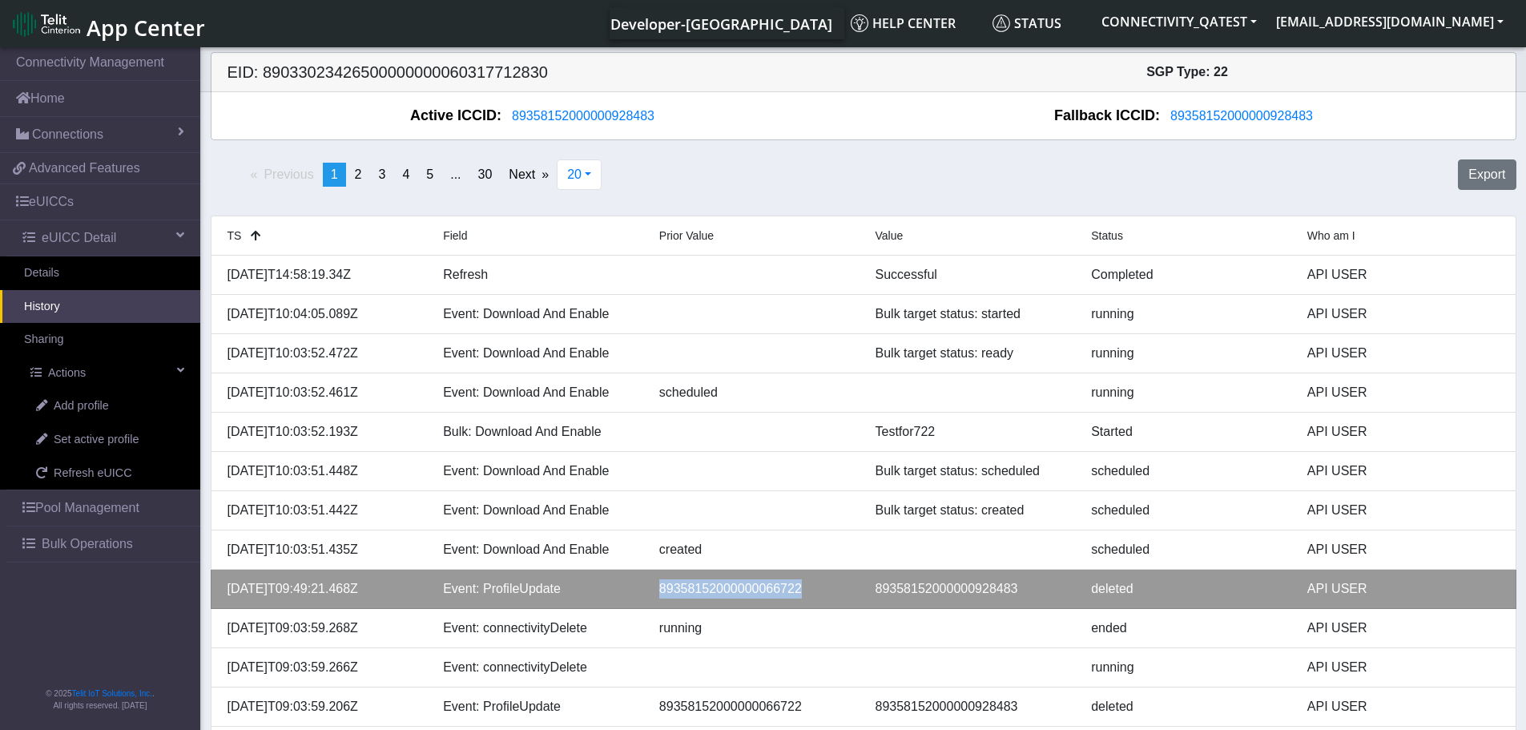
drag, startPoint x: 798, startPoint y: 590, endPoint x: 650, endPoint y: 594, distance: 147.4
click at [650, 594] on div "89358152000000066722" at bounding box center [755, 588] width 216 height 19
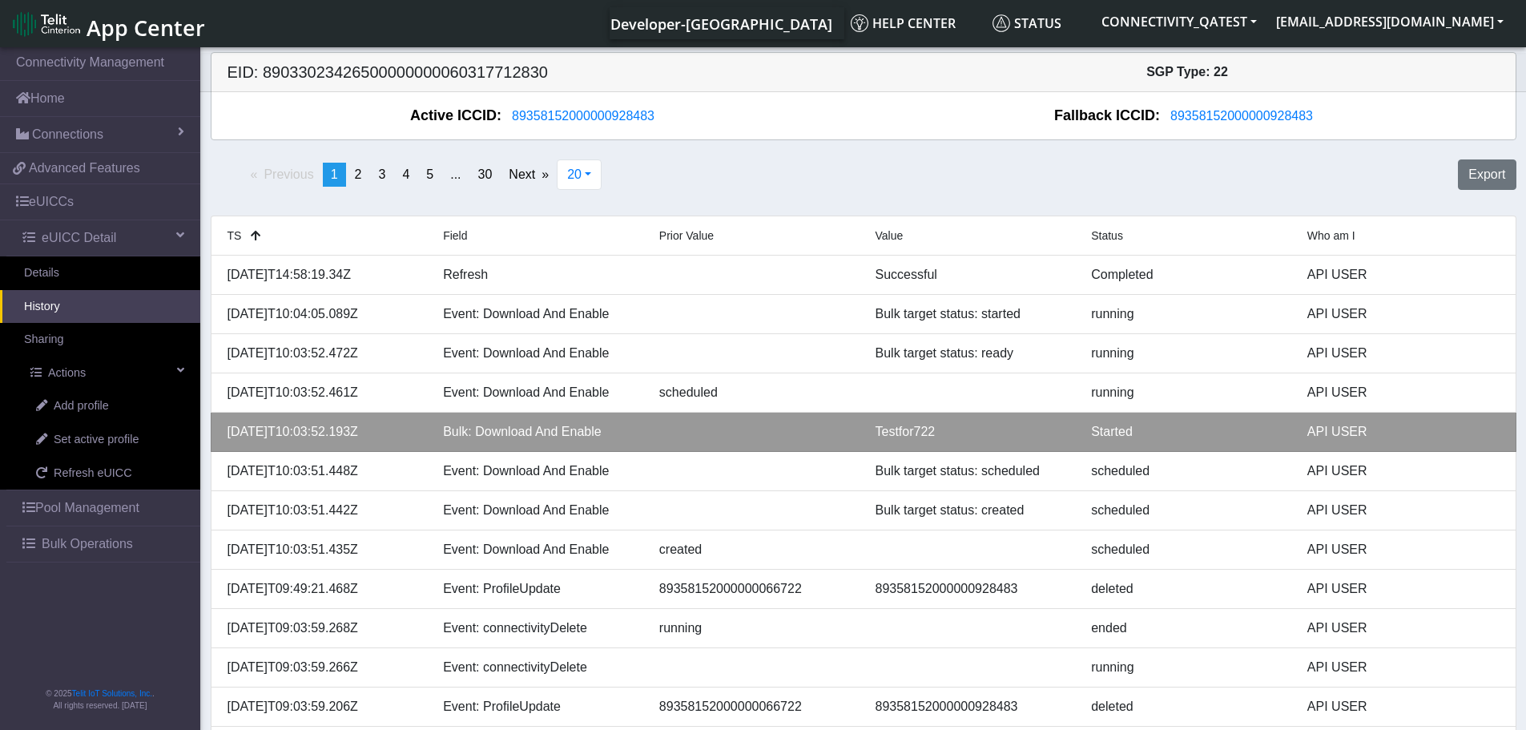
click at [904, 429] on div "Testfor722" at bounding box center [972, 431] width 216 height 19
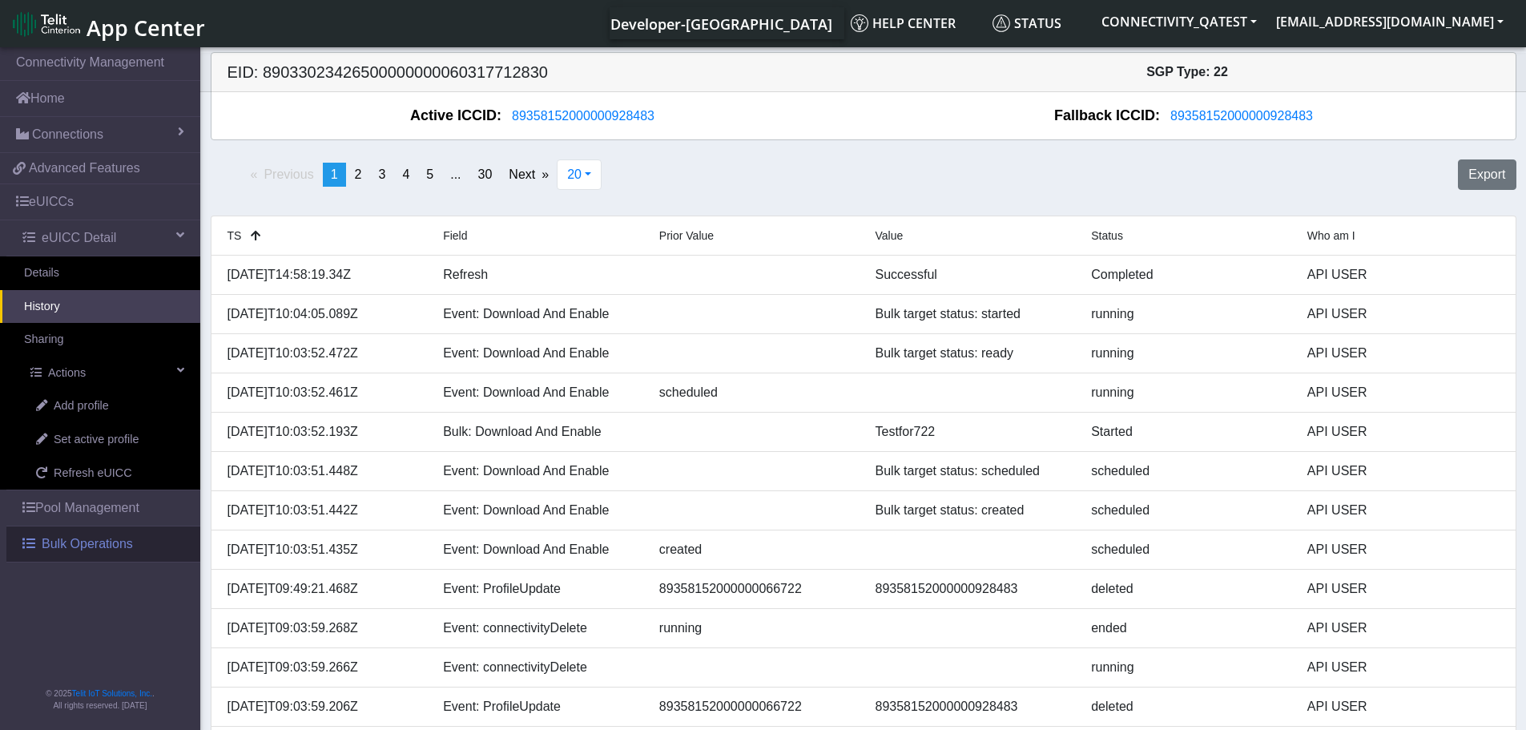
click at [117, 546] on span "Bulk Operations" at bounding box center [87, 543] width 91 height 19
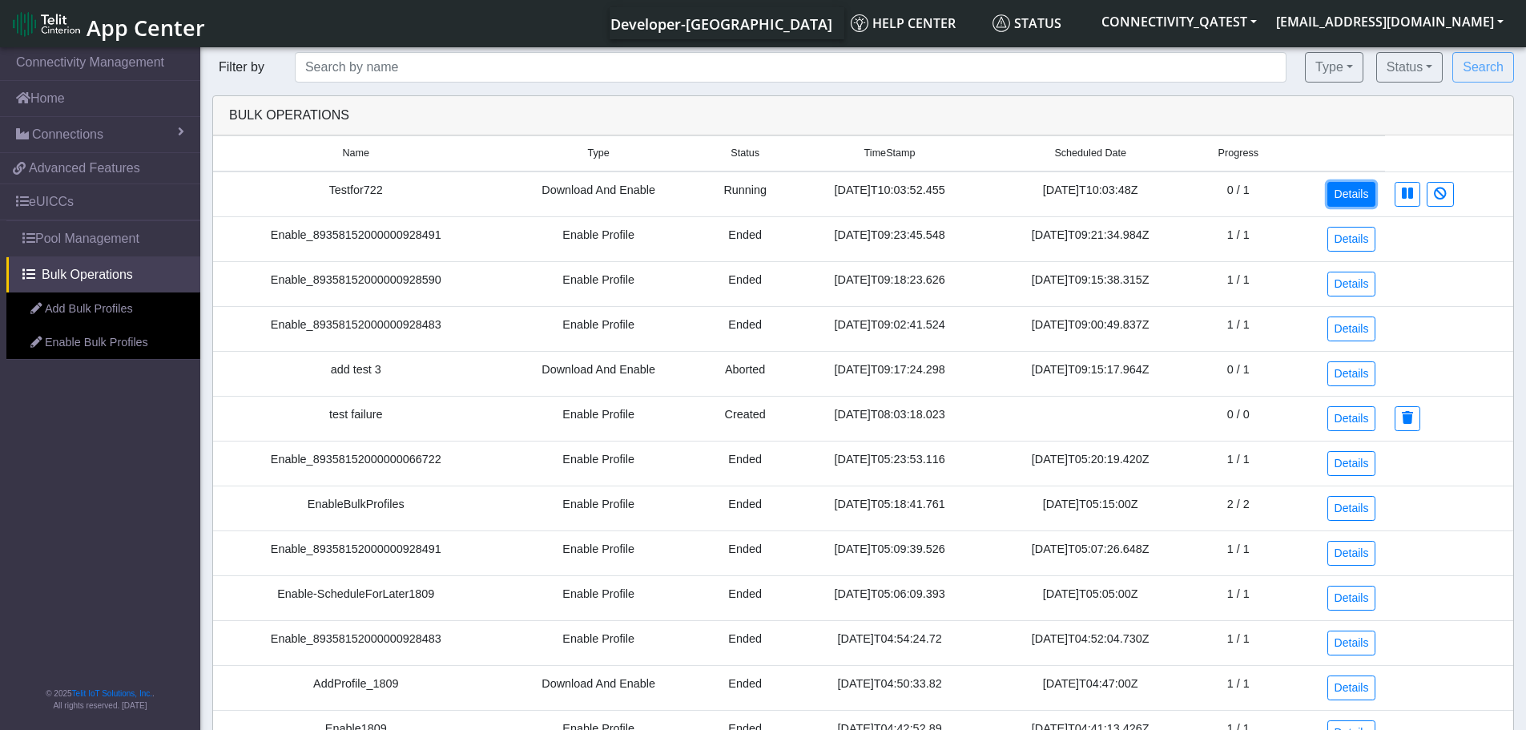
click at [1355, 199] on link "Details" at bounding box center [1351, 194] width 49 height 25
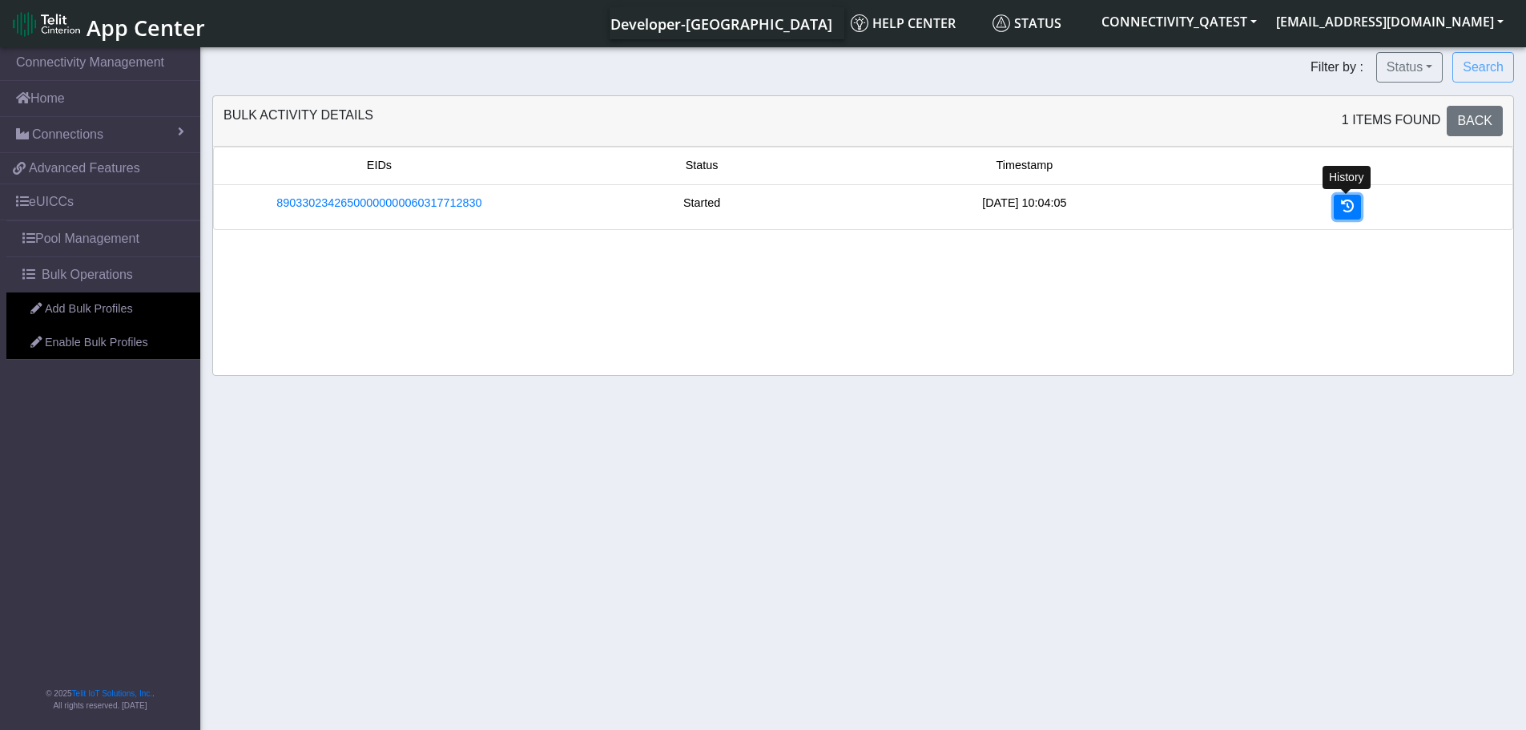
click at [1346, 203] on icon at bounding box center [1347, 205] width 13 height 13
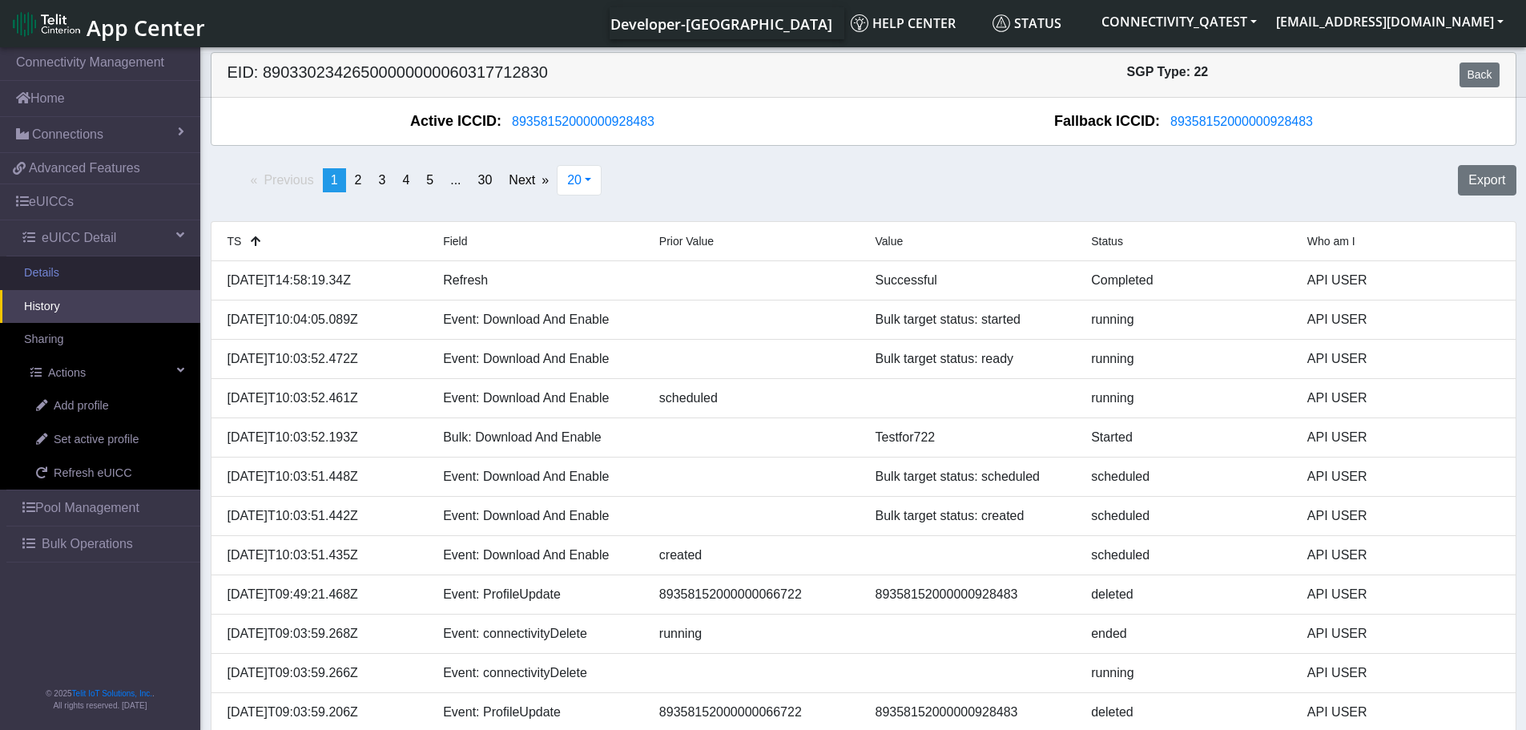
click at [69, 270] on link "Details" at bounding box center [100, 273] width 200 height 34
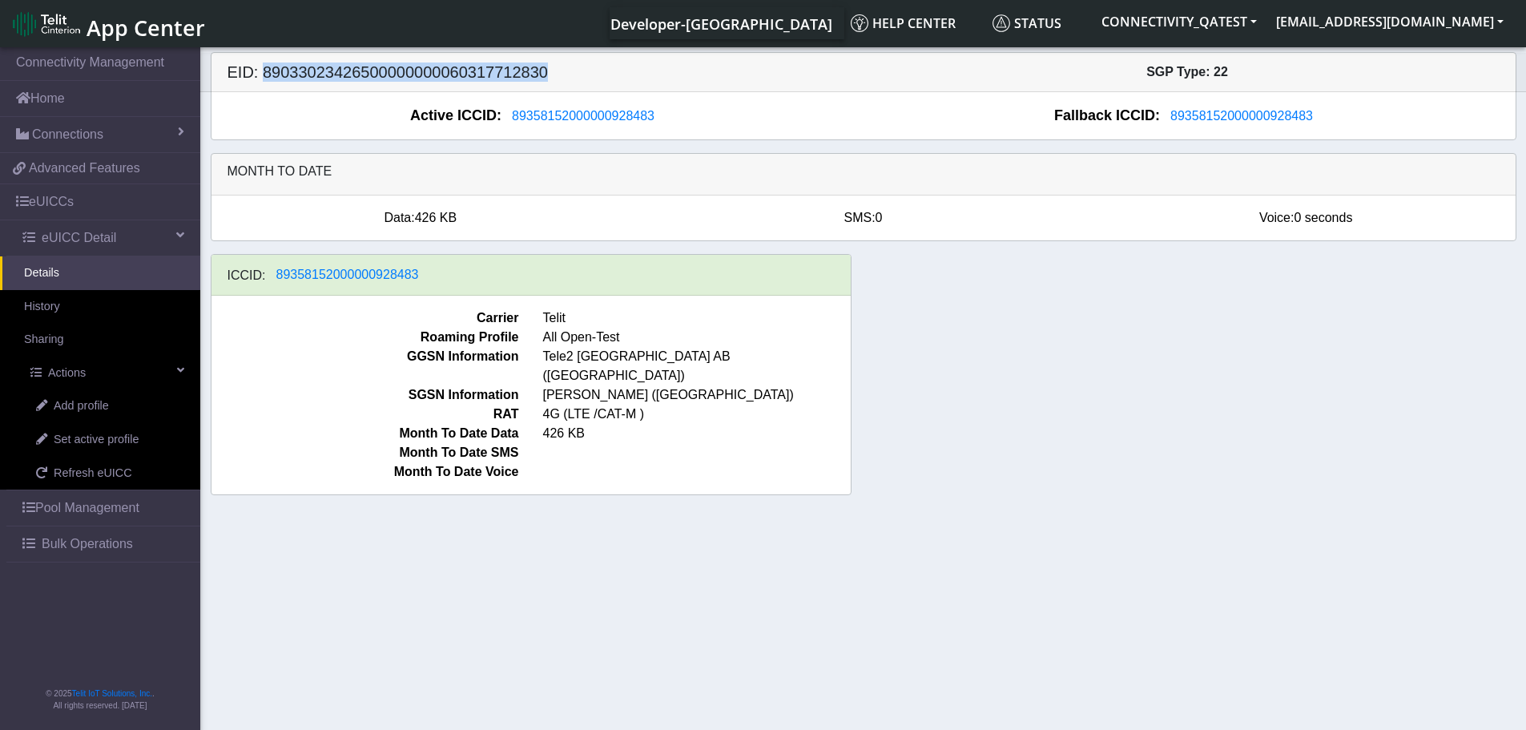
drag, startPoint x: 549, startPoint y: 74, endPoint x: 262, endPoint y: 79, distance: 286.8
click at [262, 79] on h5 "EID: 89033023426500000000060317712830" at bounding box center [539, 71] width 648 height 19
